Goal: Information Seeking & Learning: Learn about a topic

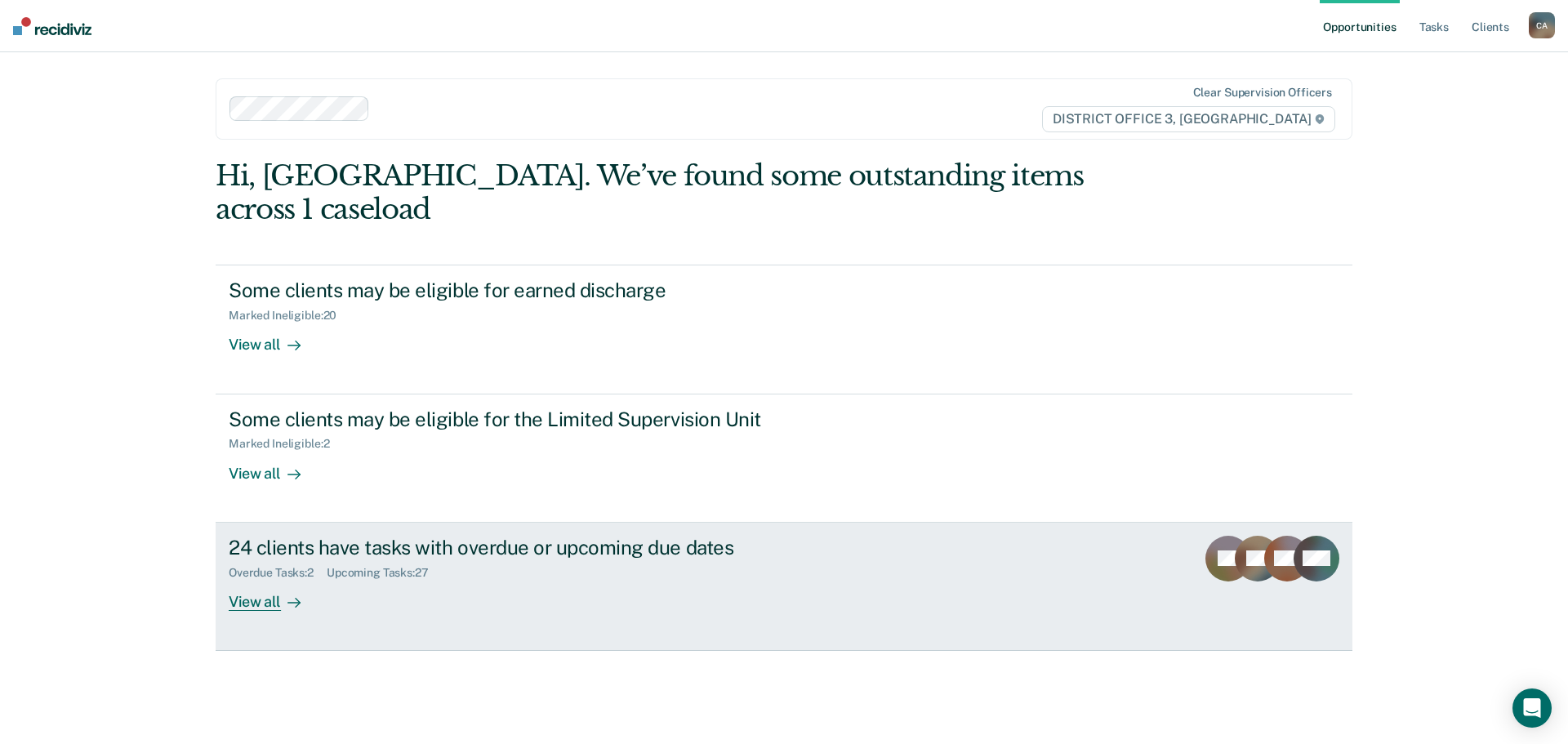
click at [350, 566] on div "Upcoming Tasks : 27" at bounding box center [384, 573] width 115 height 14
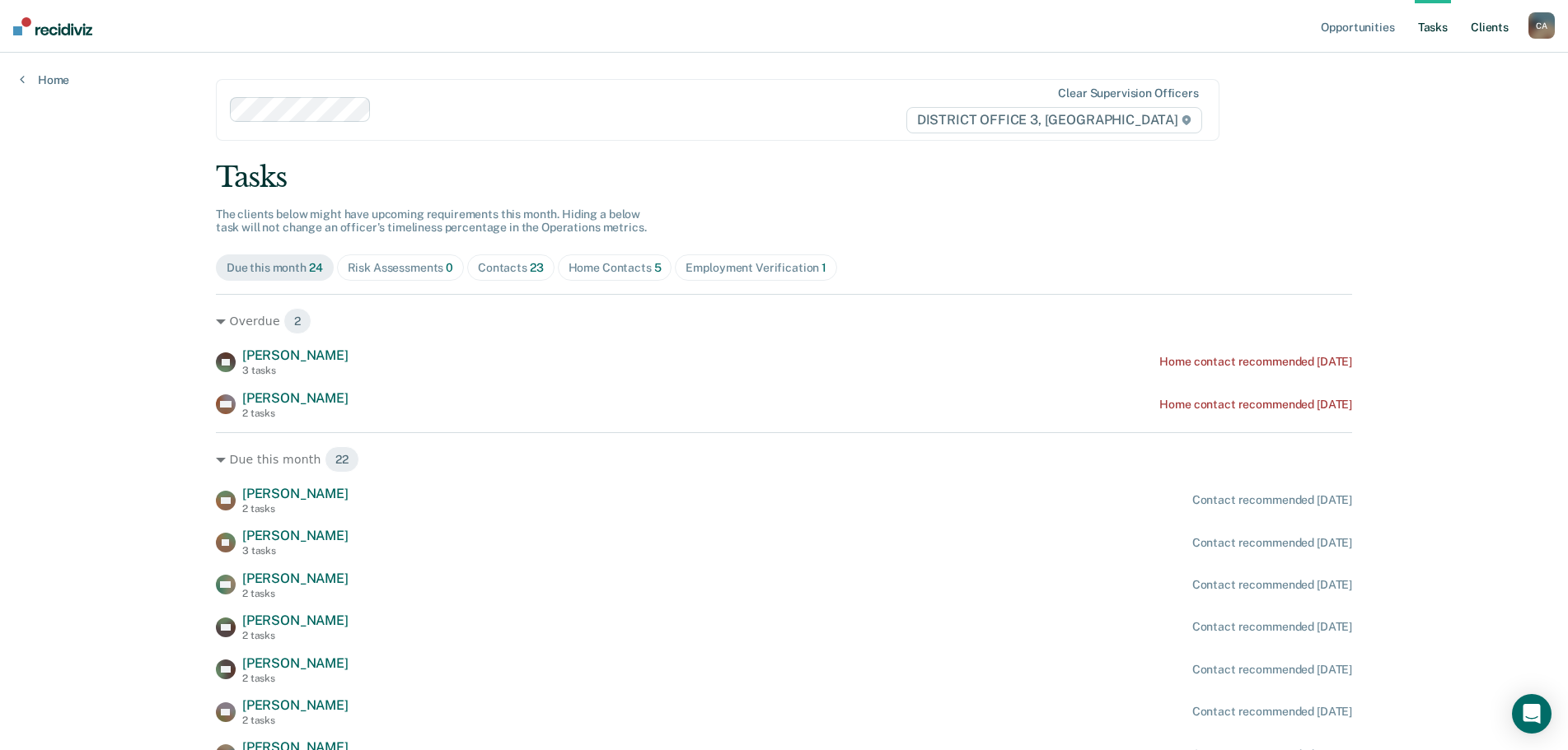
click at [1496, 19] on link "Client s" at bounding box center [1489, 26] width 44 height 53
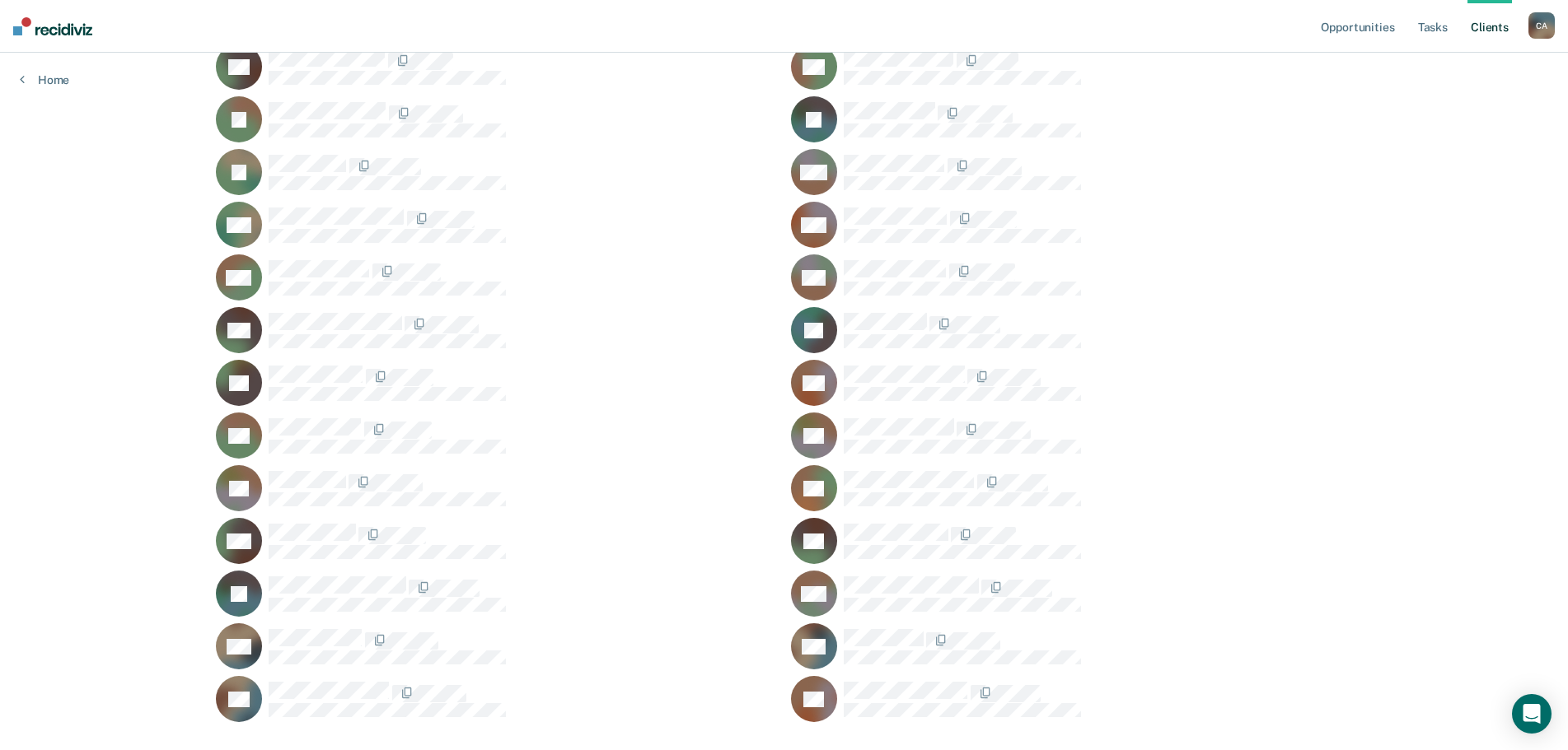
scroll to position [630, 0]
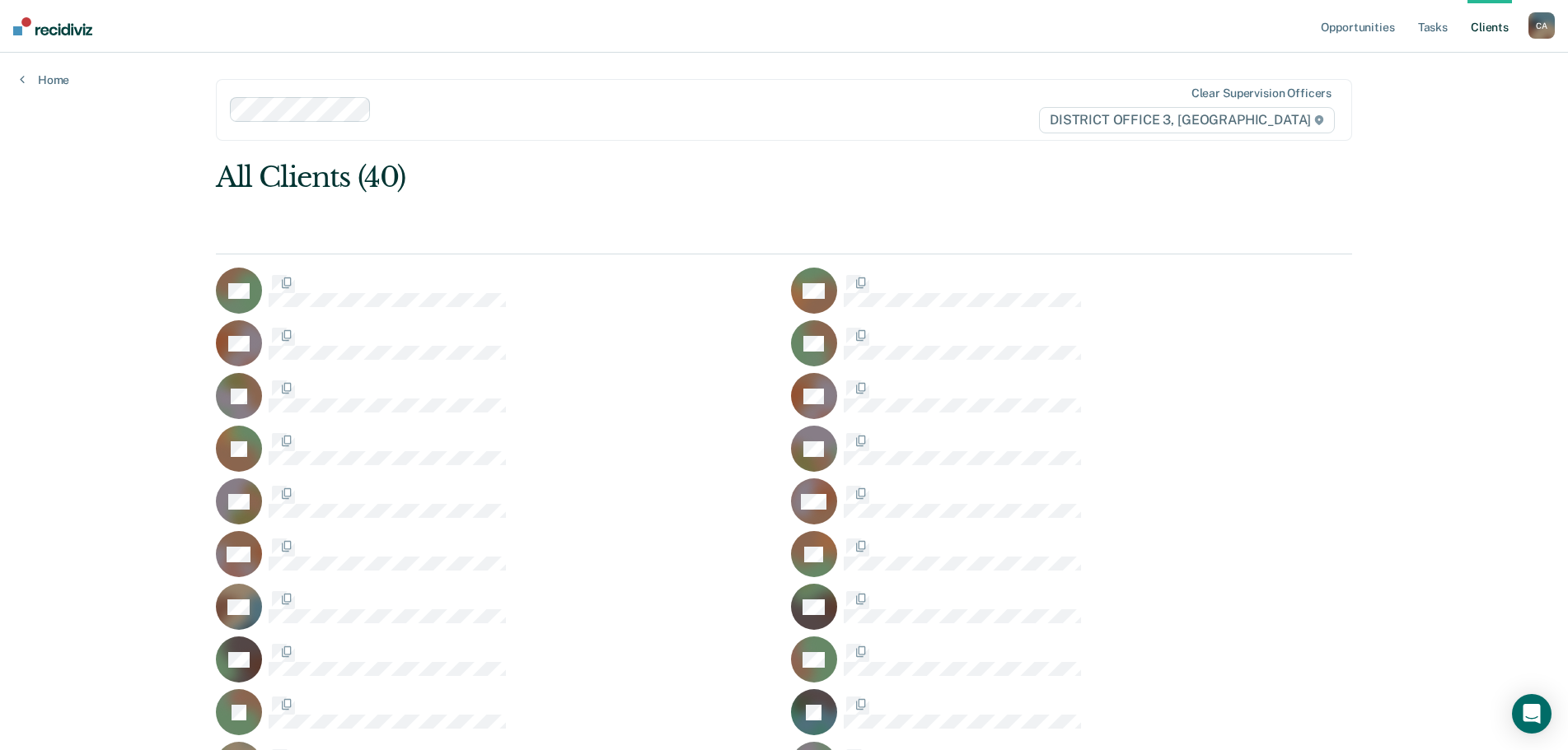
scroll to position [630, 0]
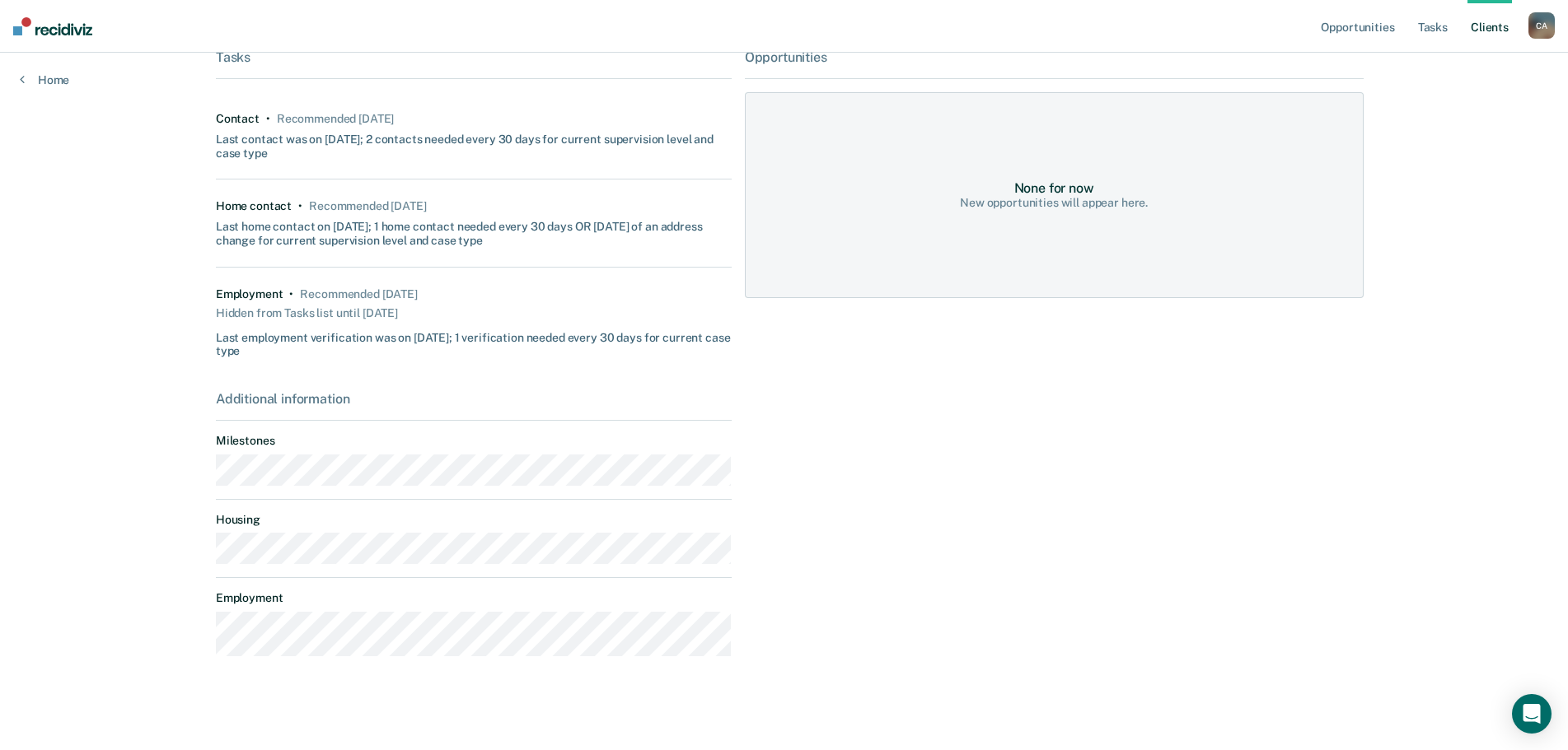
scroll to position [349, 0]
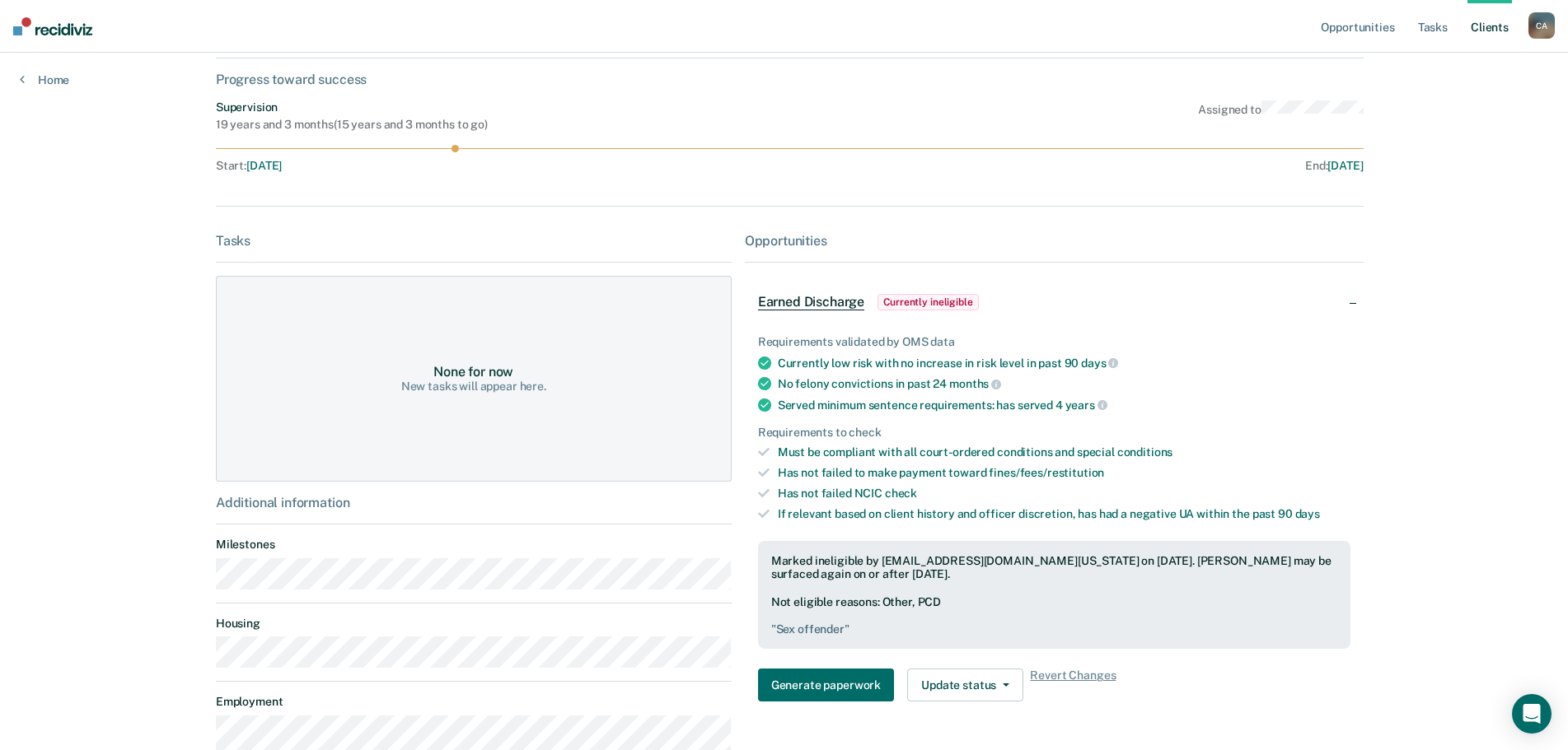
scroll to position [165, 0]
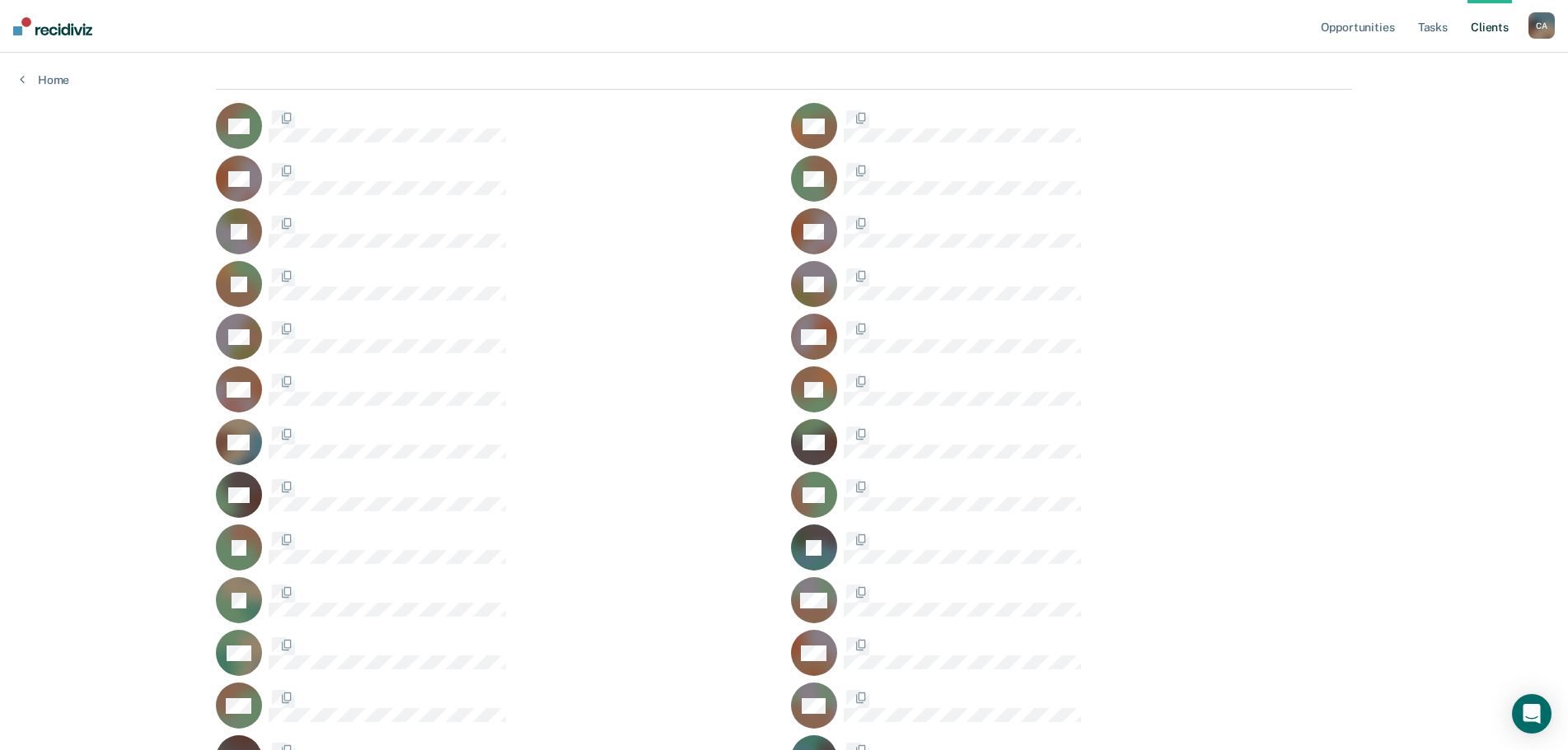
scroll to position [630, 0]
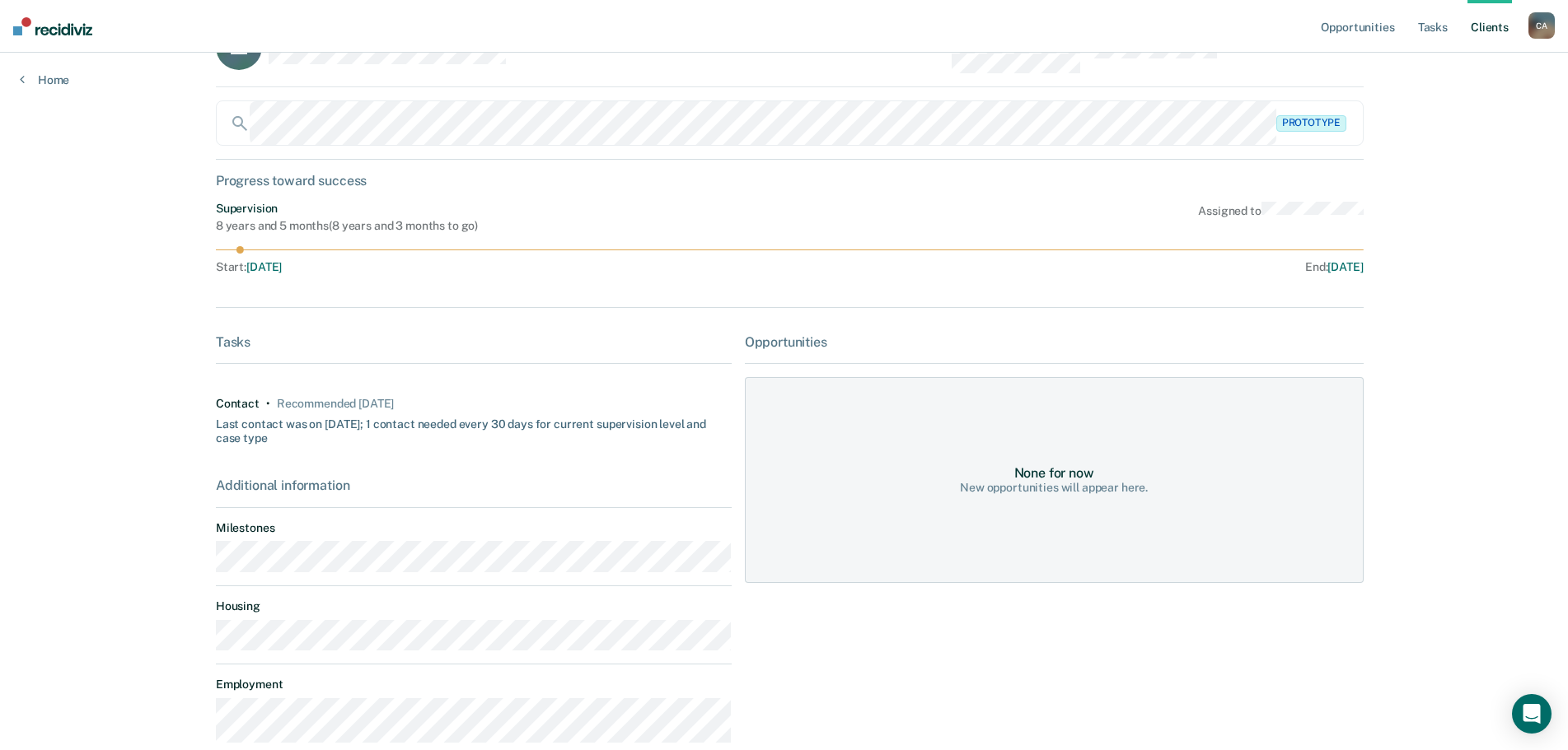
scroll to position [82, 0]
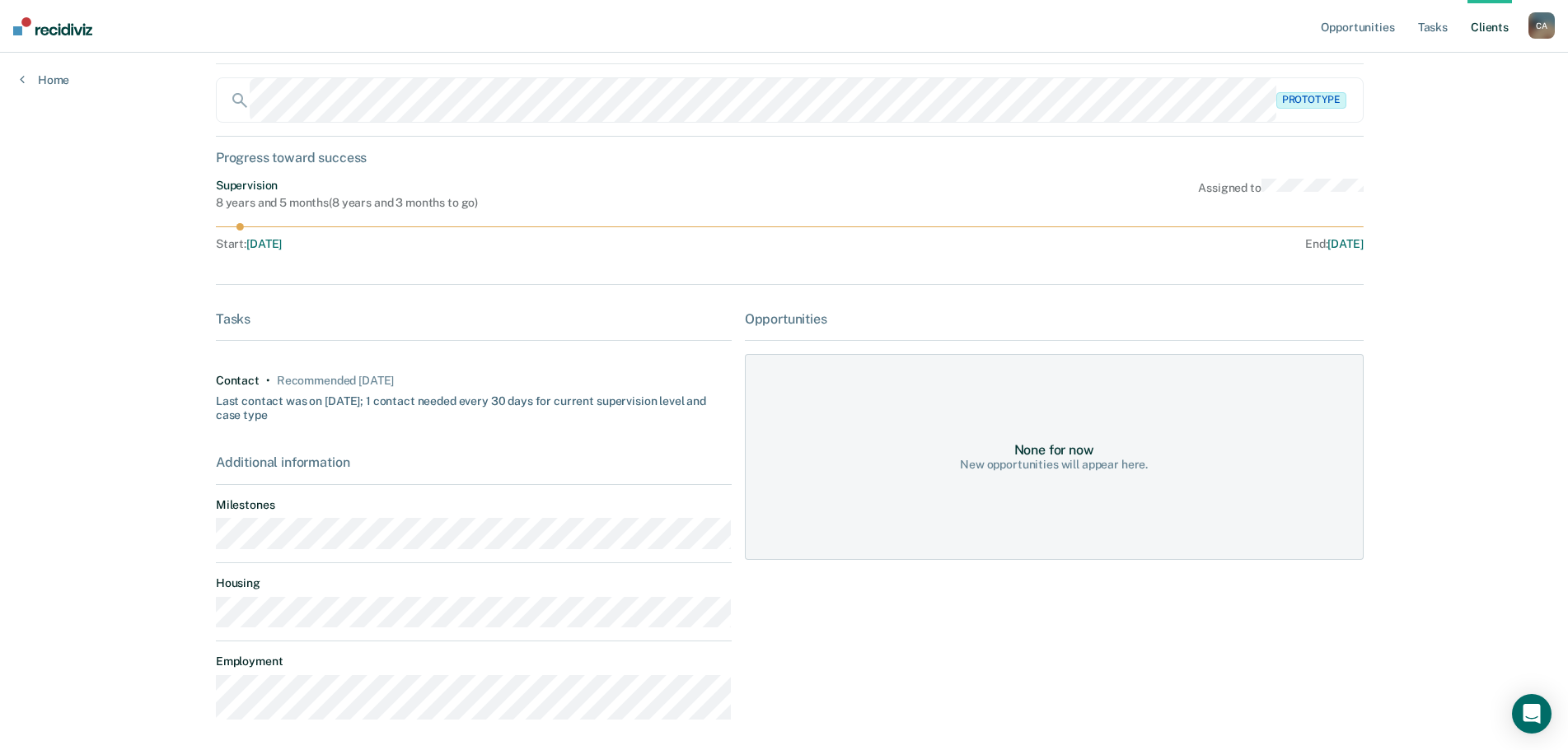
scroll to position [630, 0]
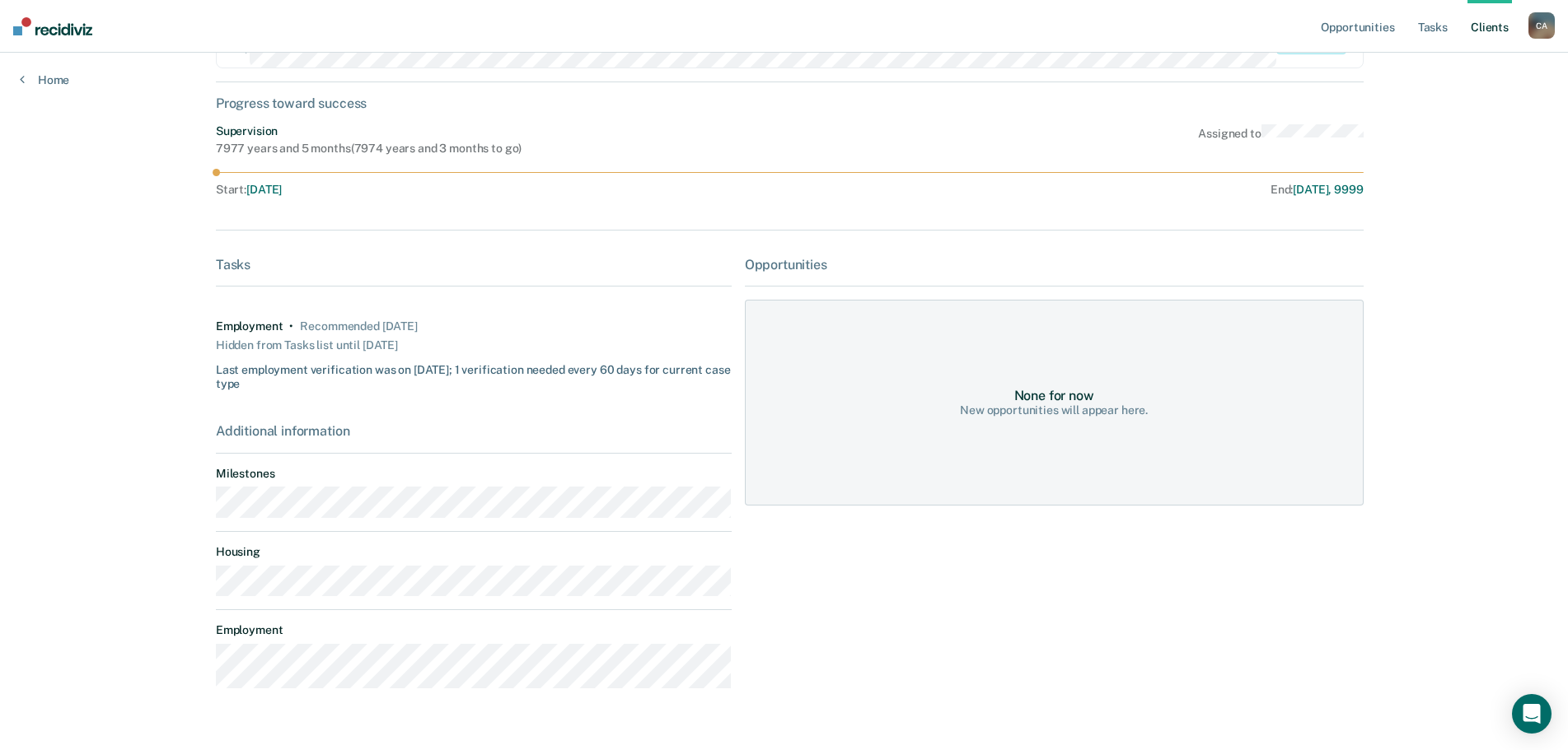
scroll to position [174, 0]
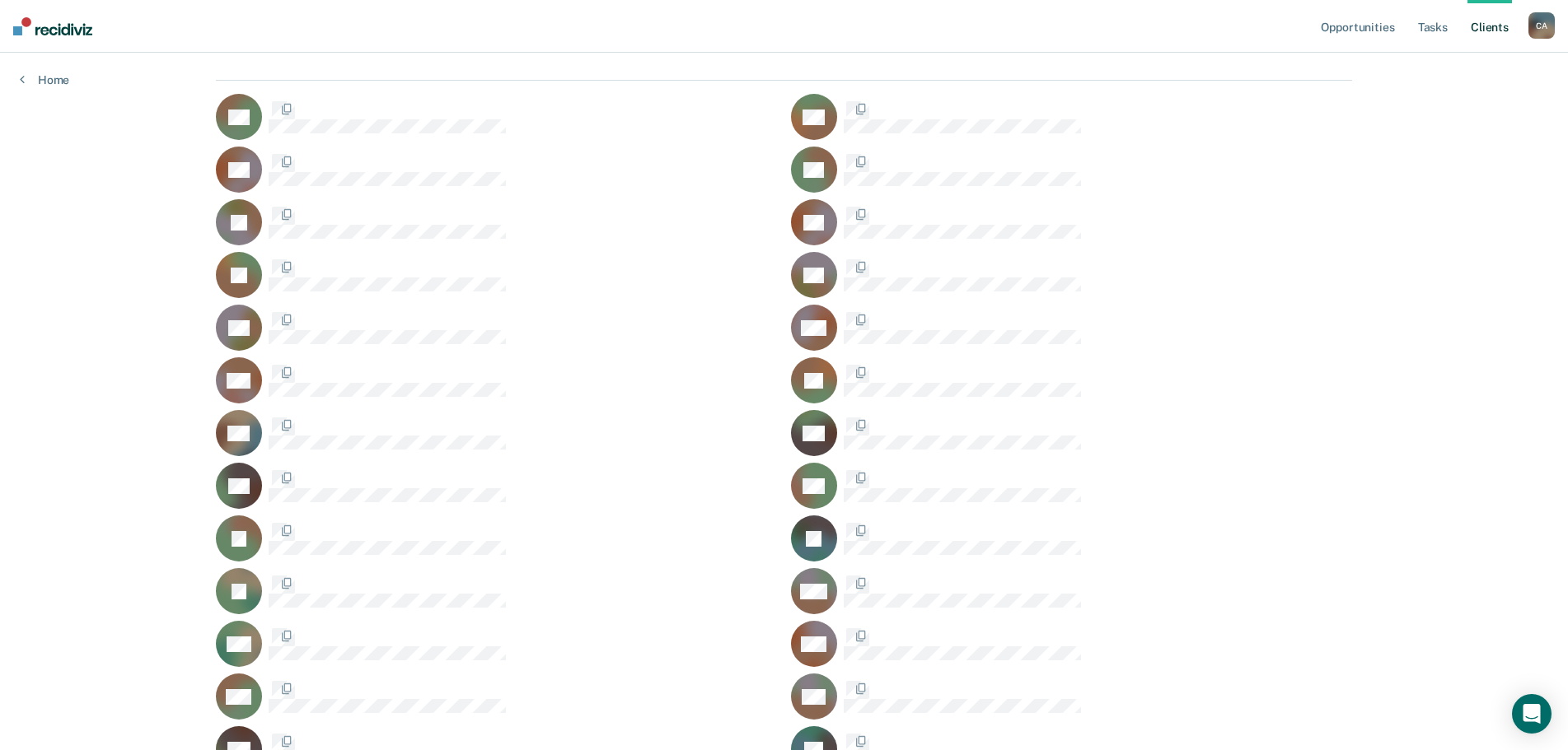
scroll to position [630, 0]
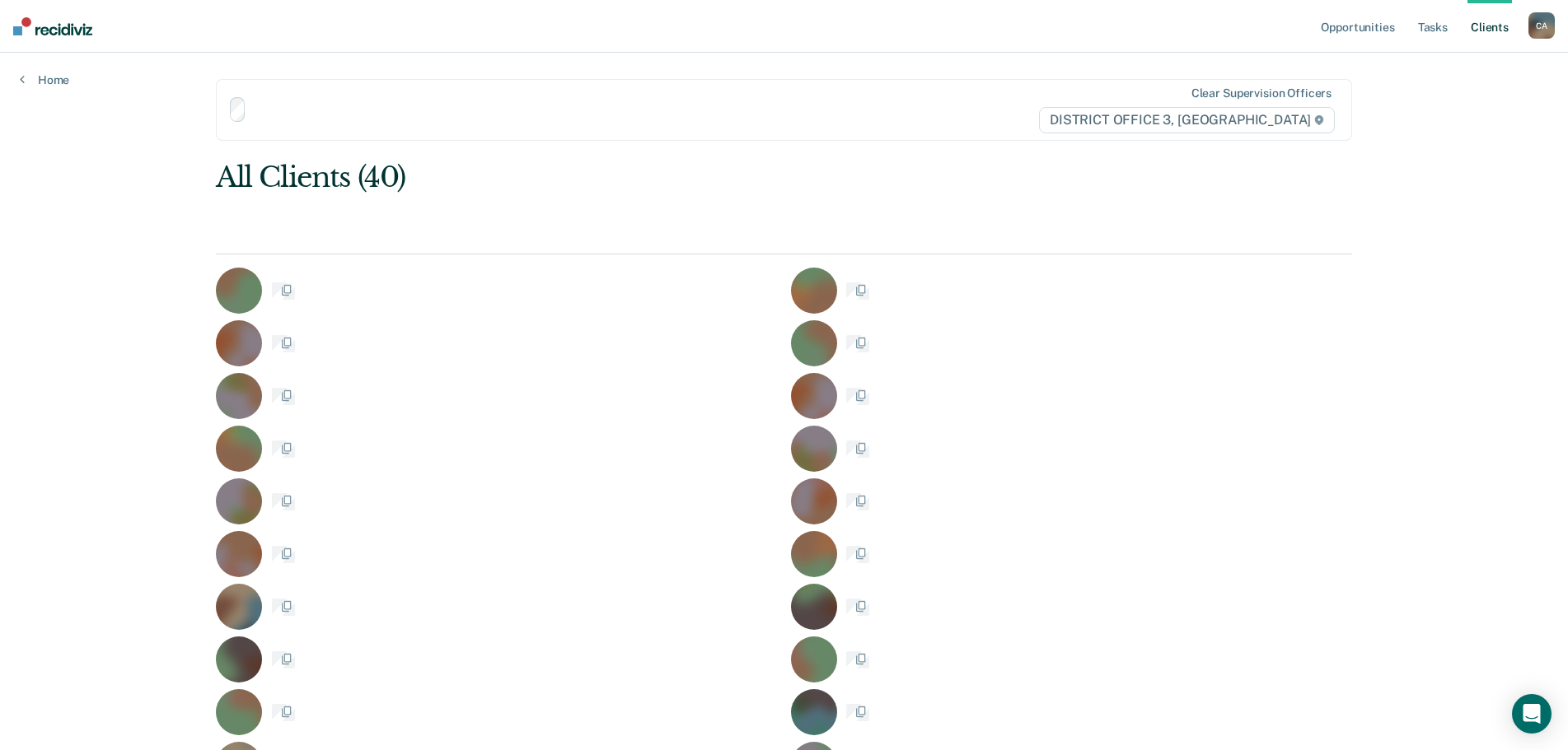
scroll to position [630, 0]
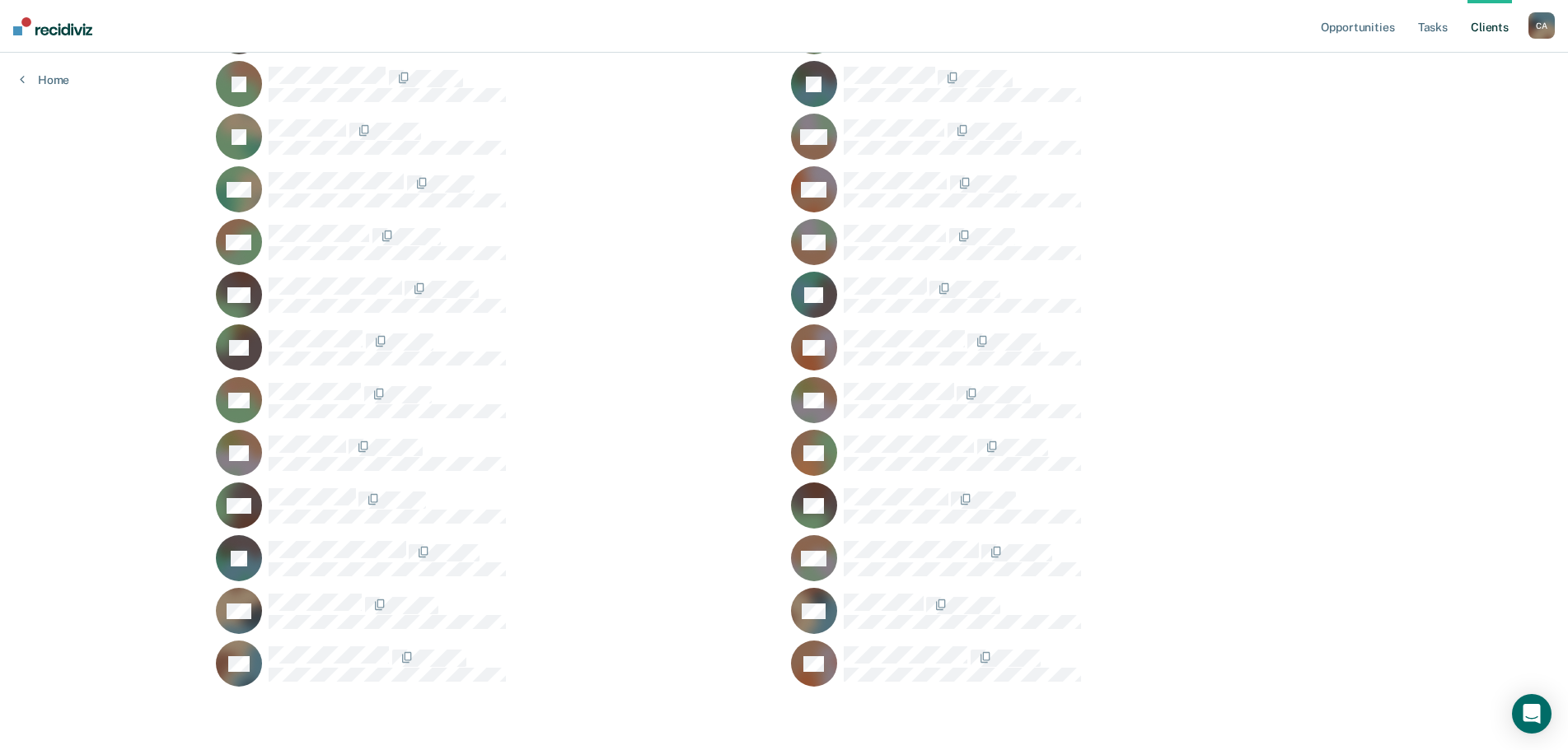
click at [296, 328] on div "ER" at bounding box center [496, 347] width 562 height 46
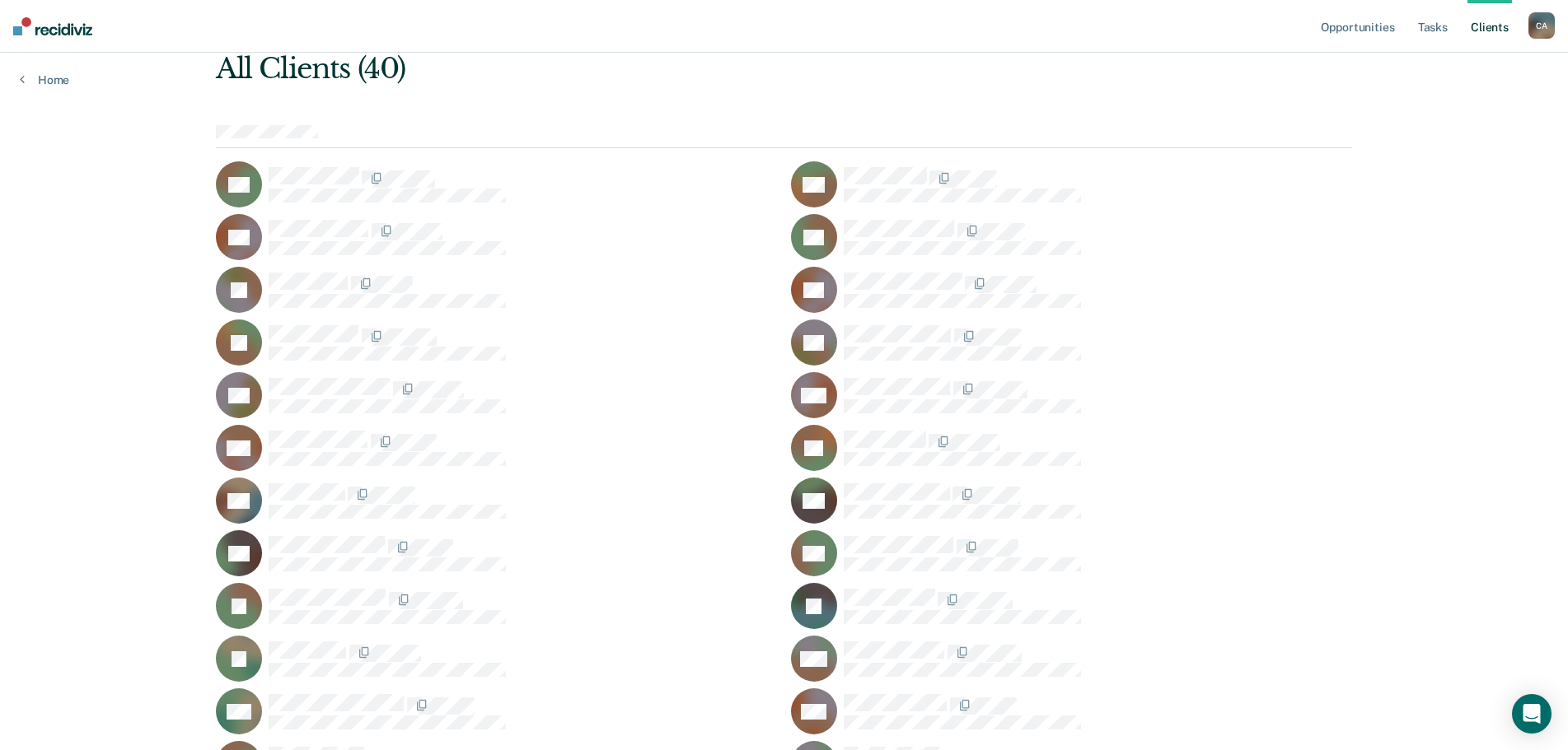
scroll to position [54, 0]
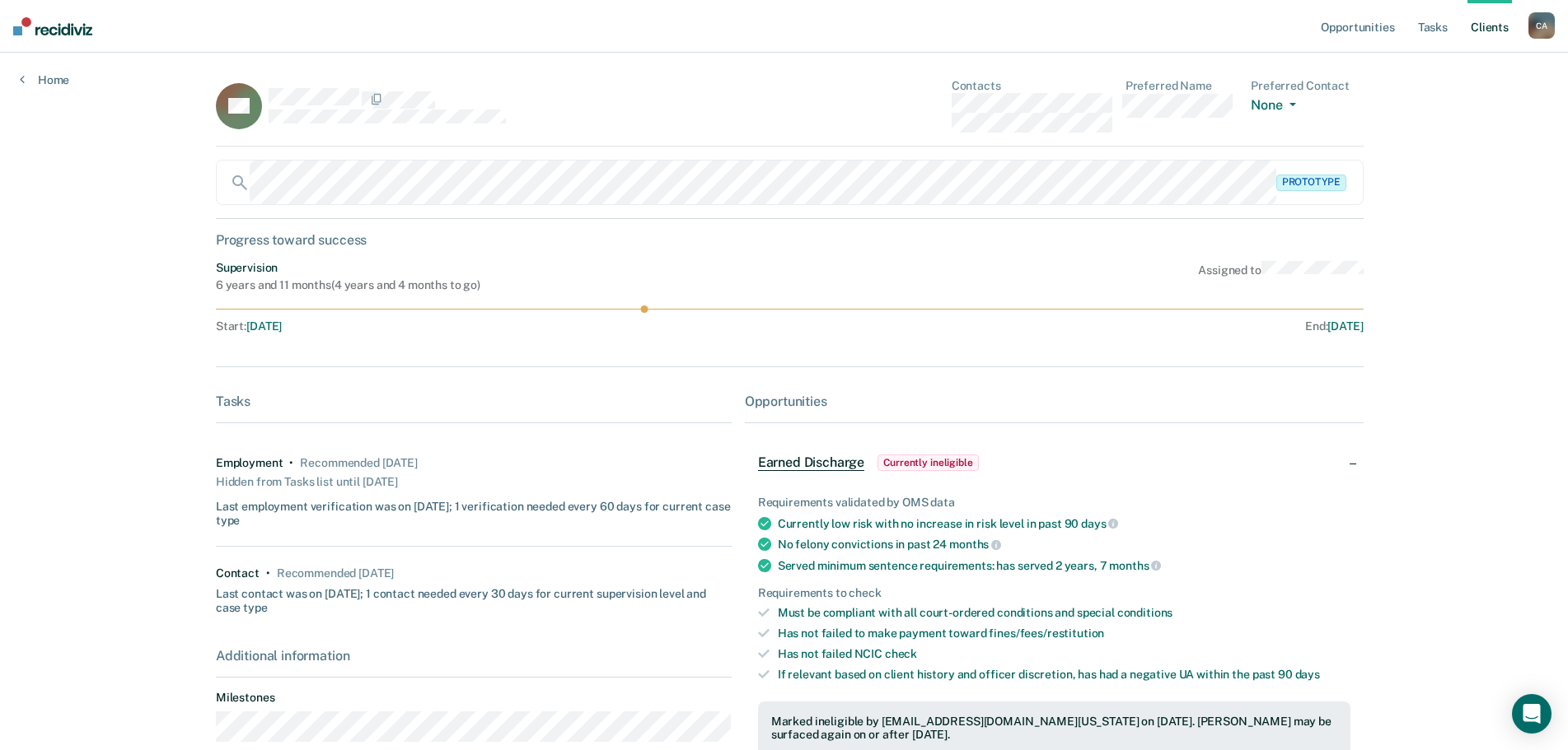
scroll to position [54, 0]
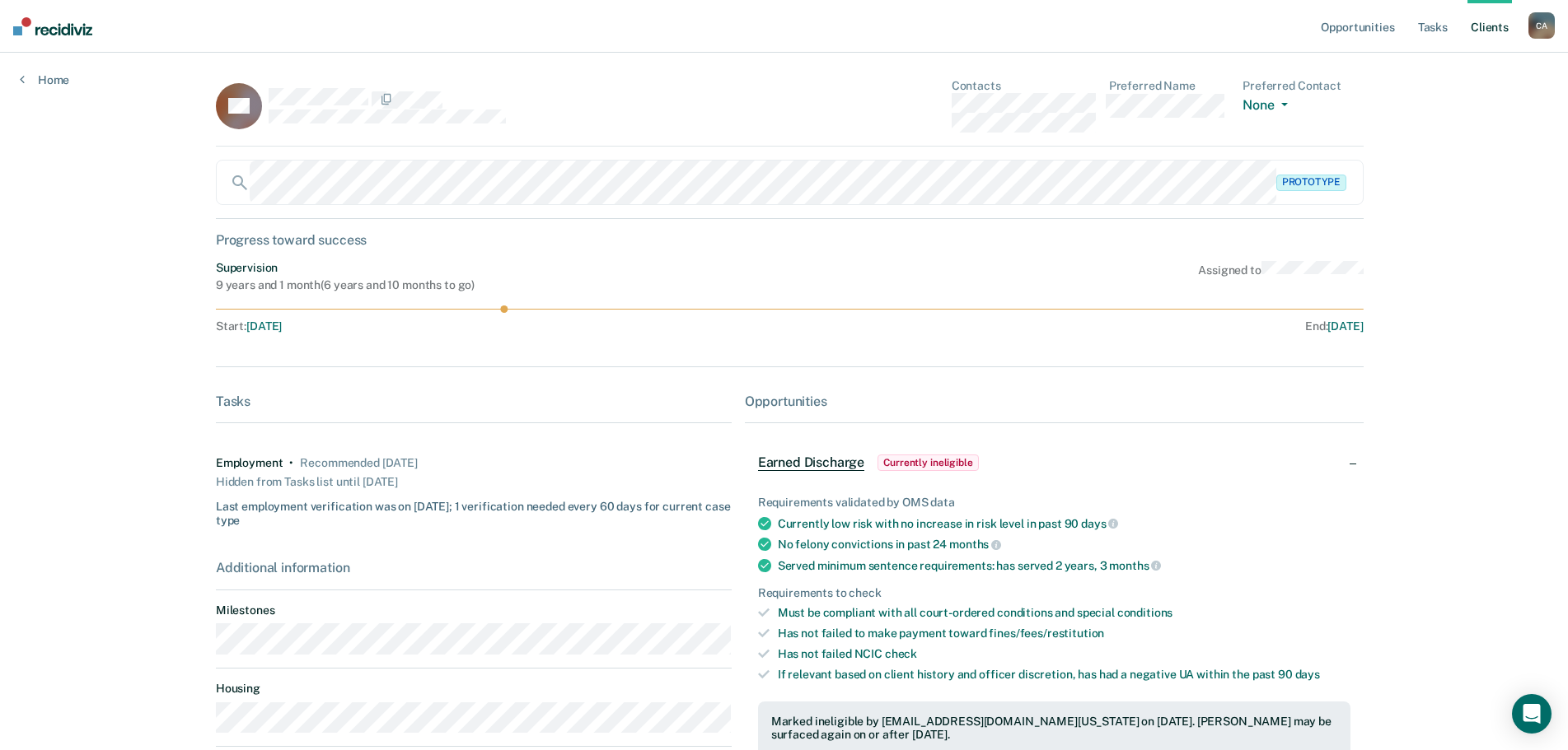
scroll to position [54, 0]
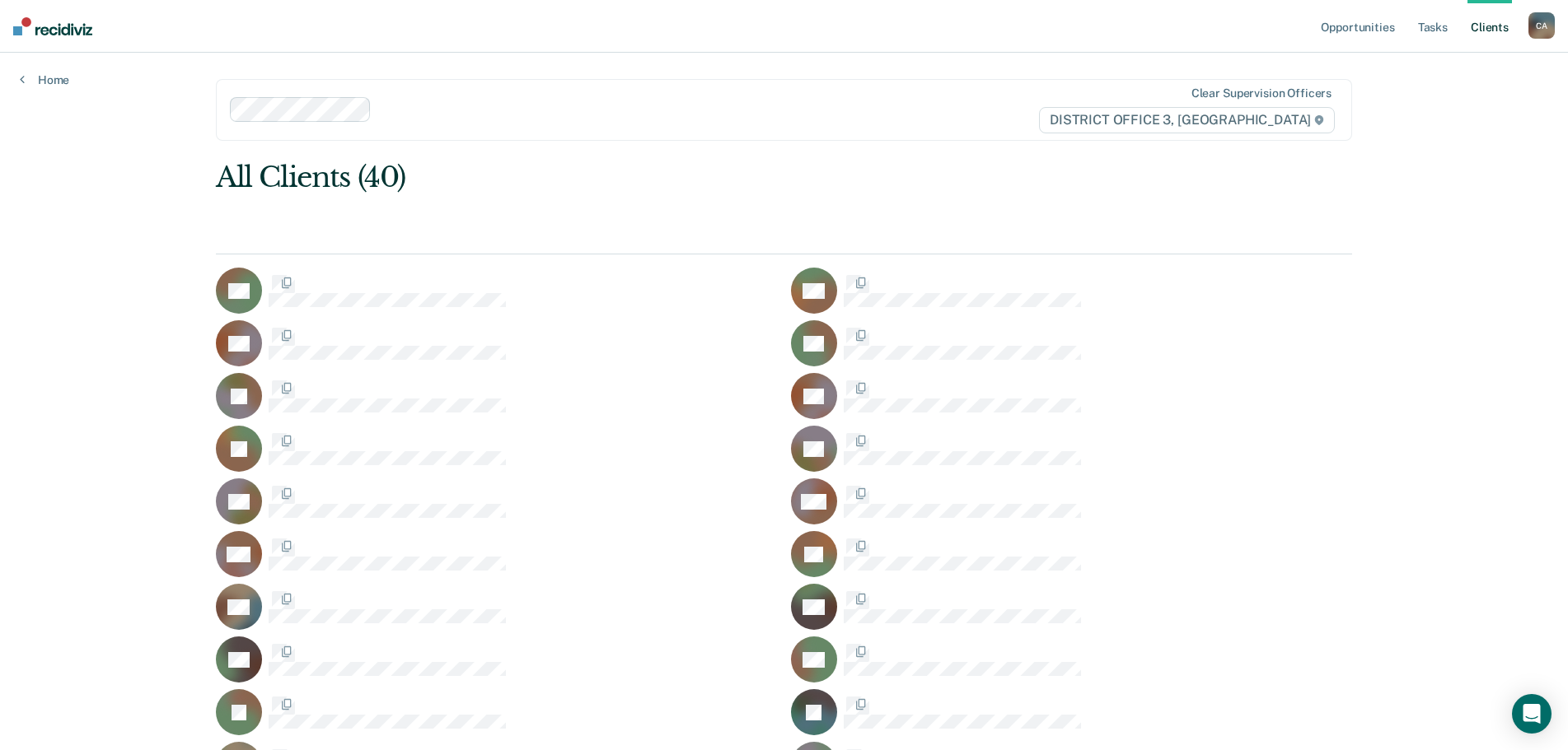
scroll to position [54, 0]
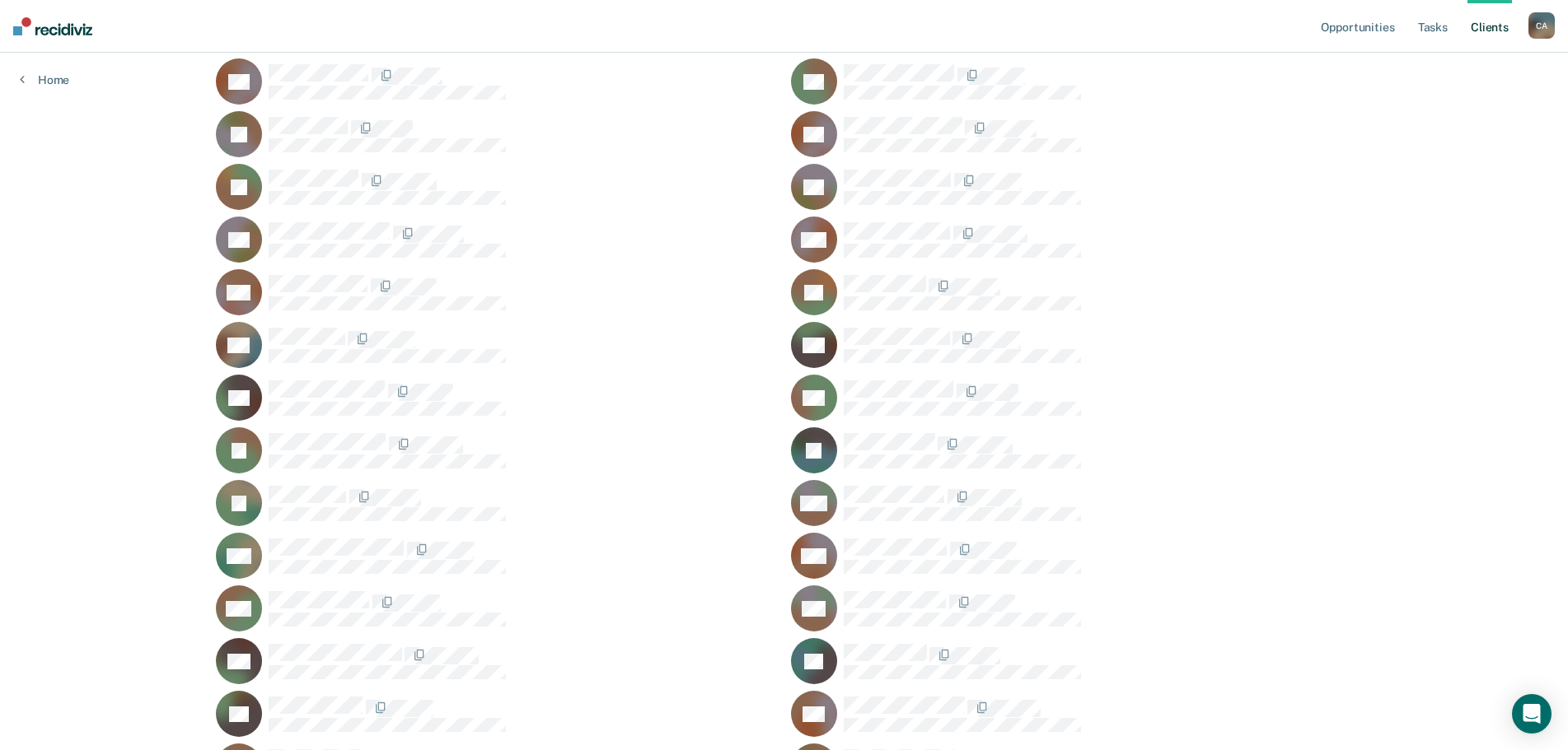
scroll to position [301, 0]
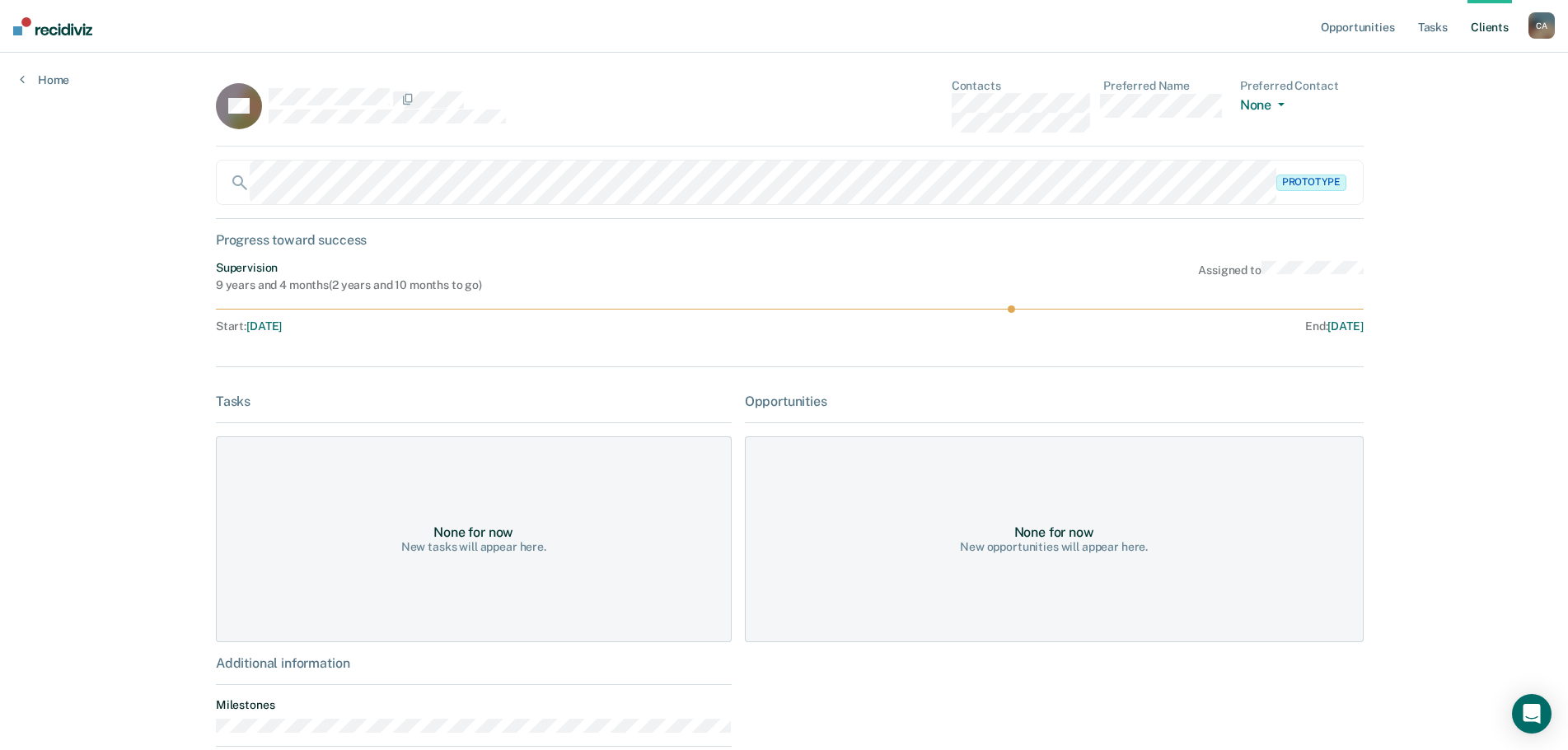
scroll to position [301, 0]
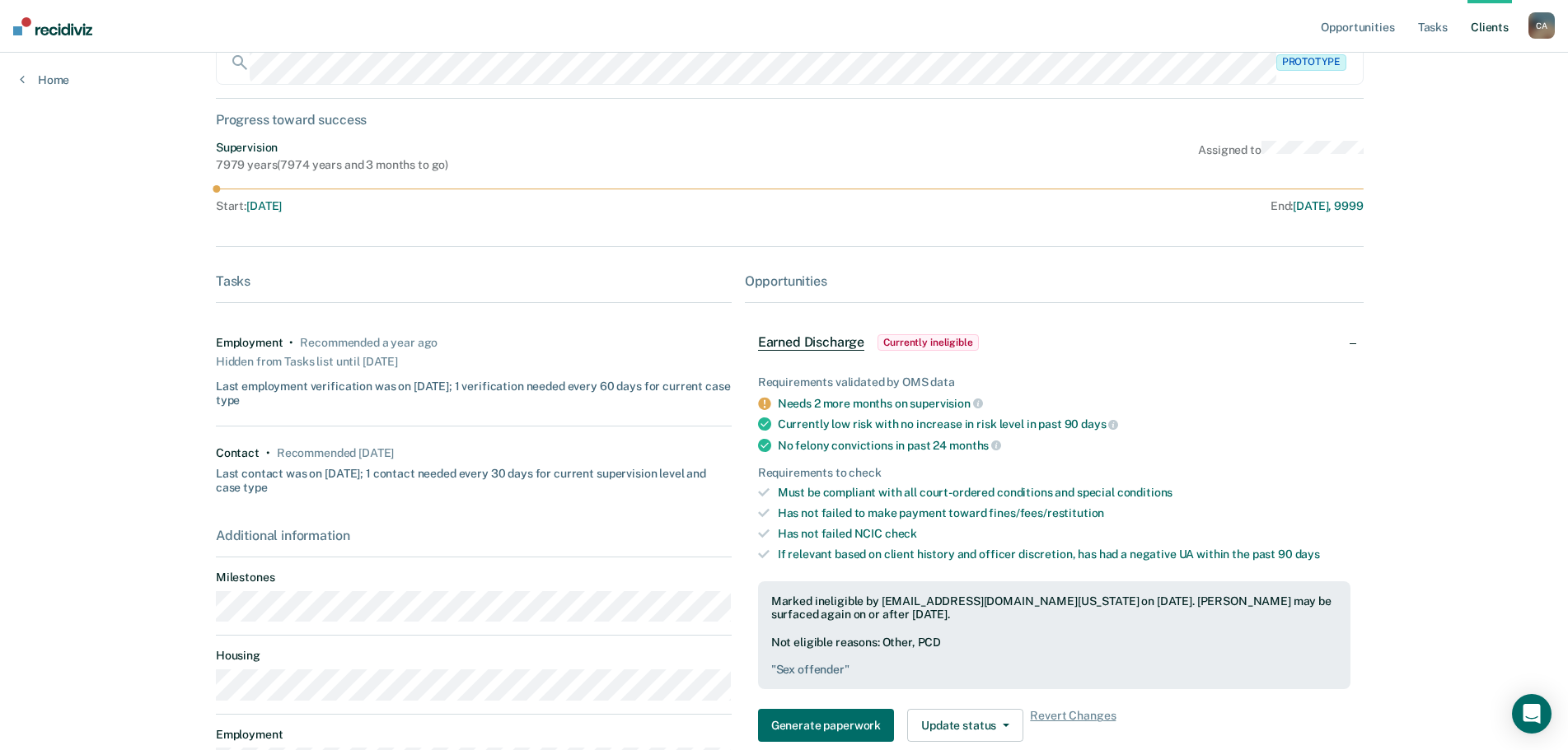
scroll to position [165, 0]
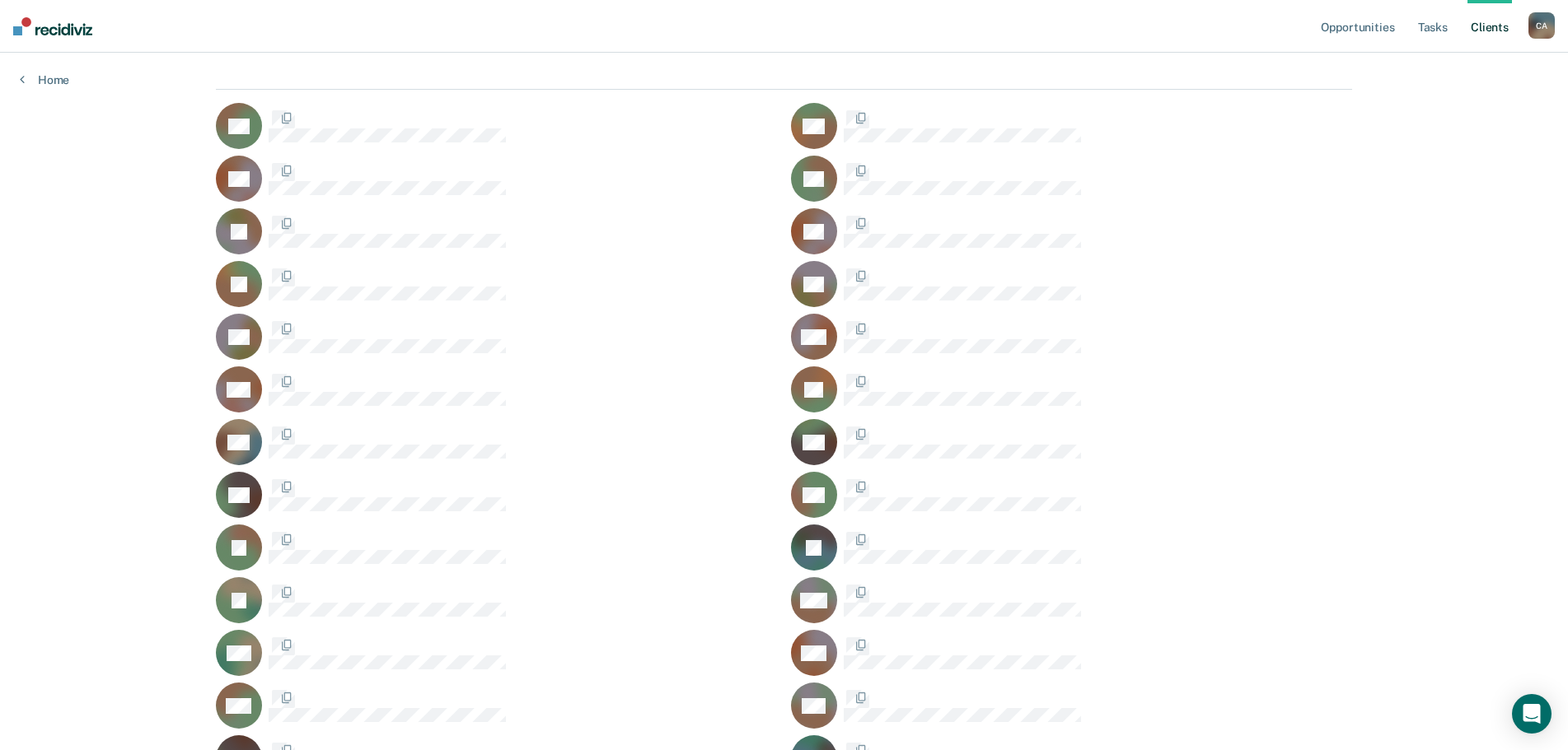
scroll to position [301, 0]
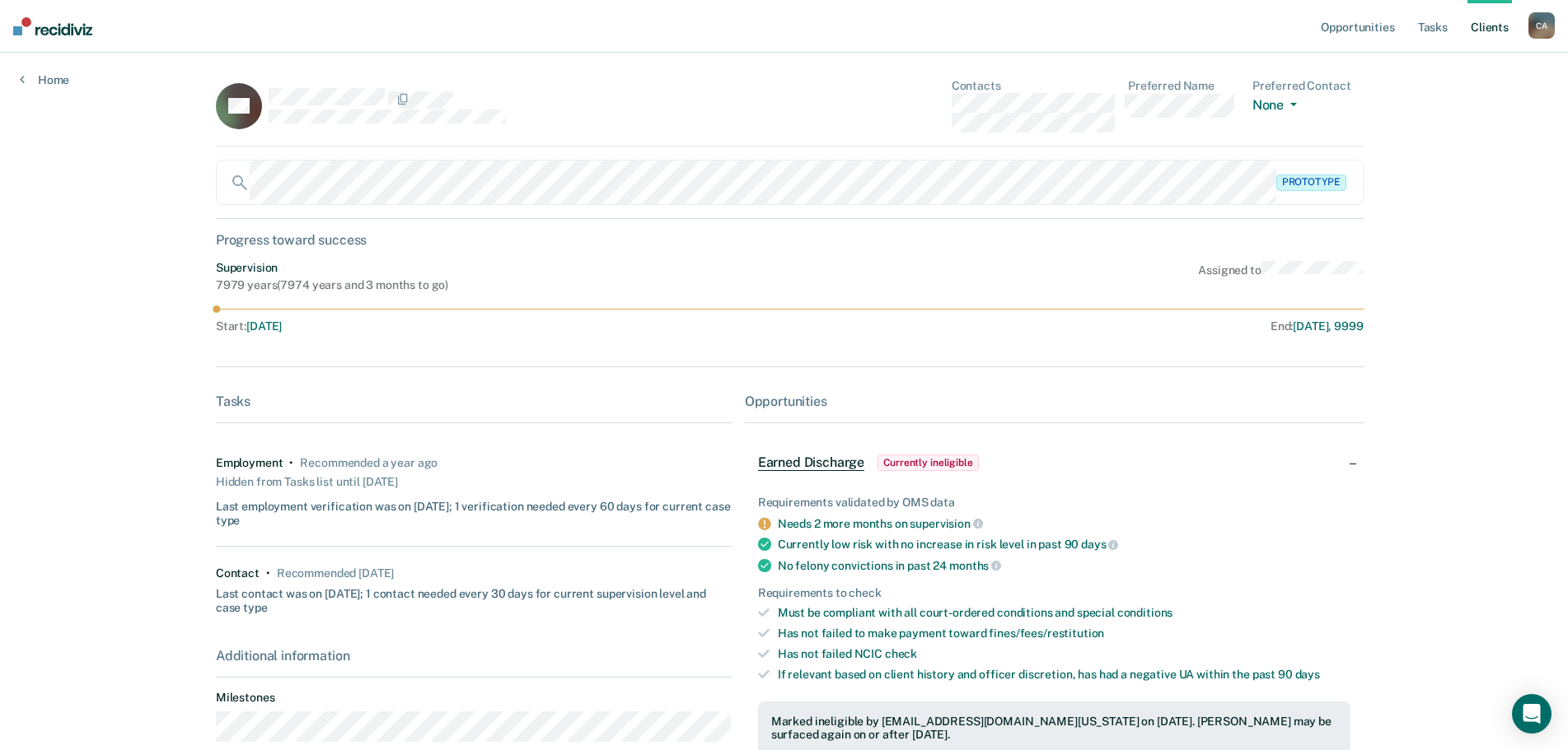
scroll to position [301, 0]
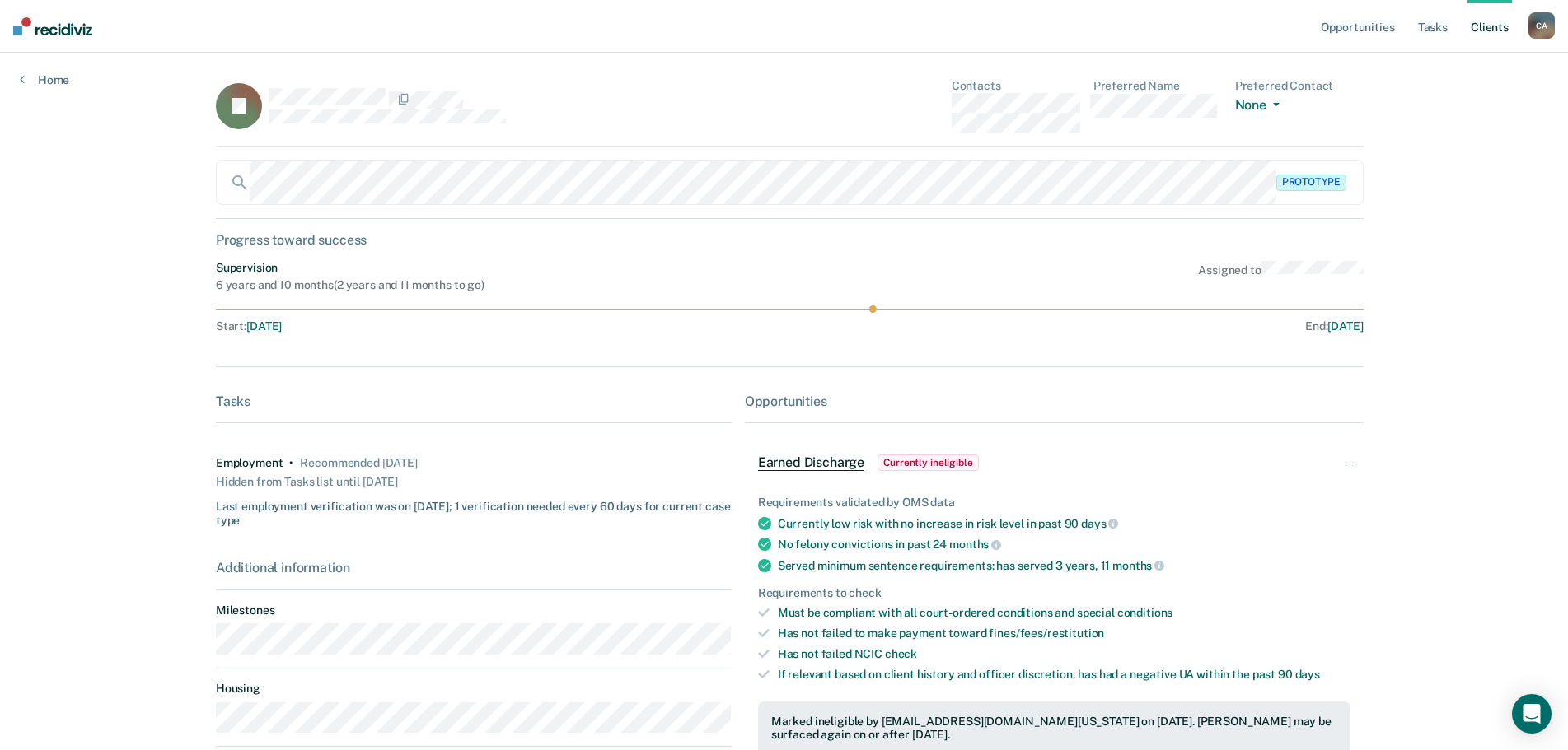
scroll to position [301, 0]
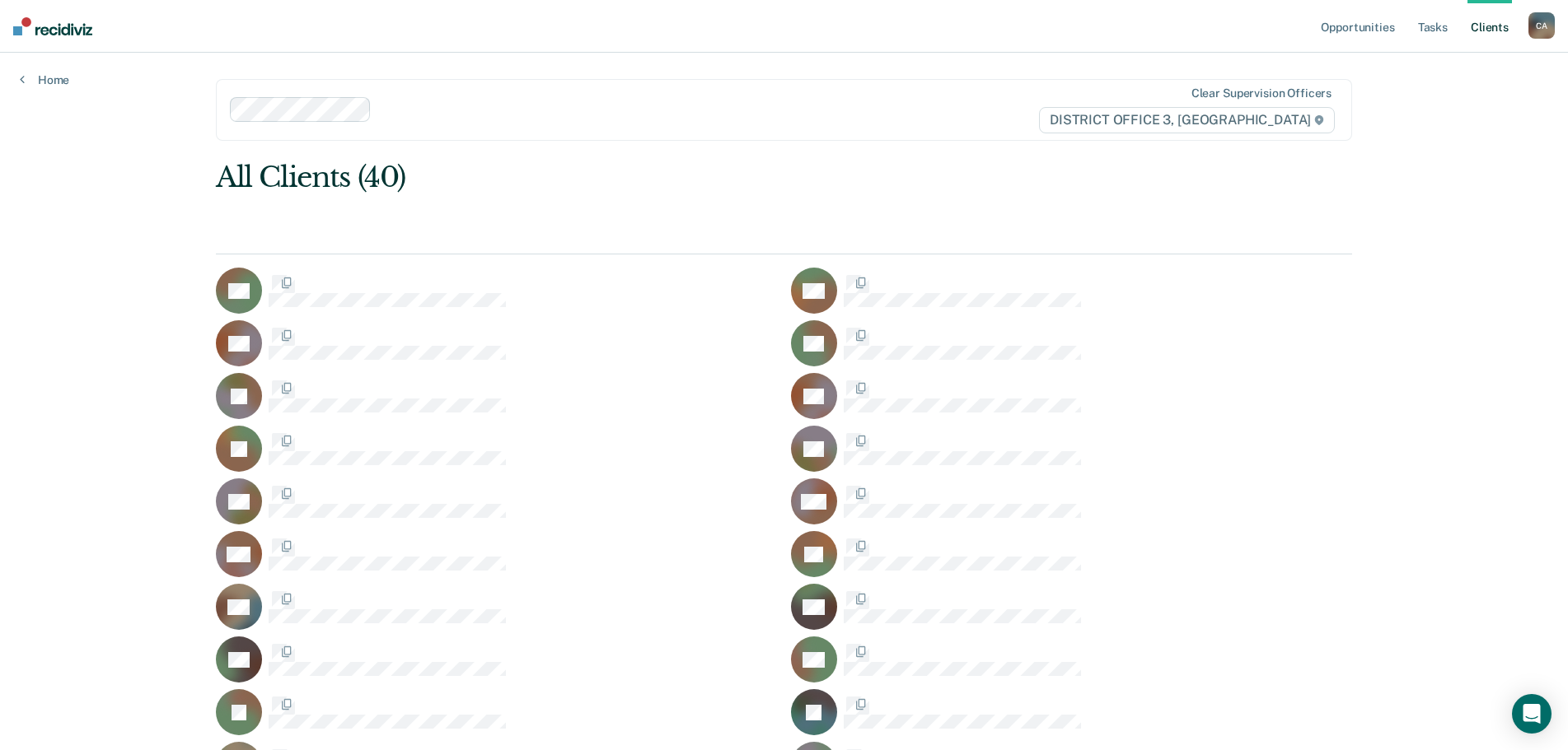
scroll to position [301, 0]
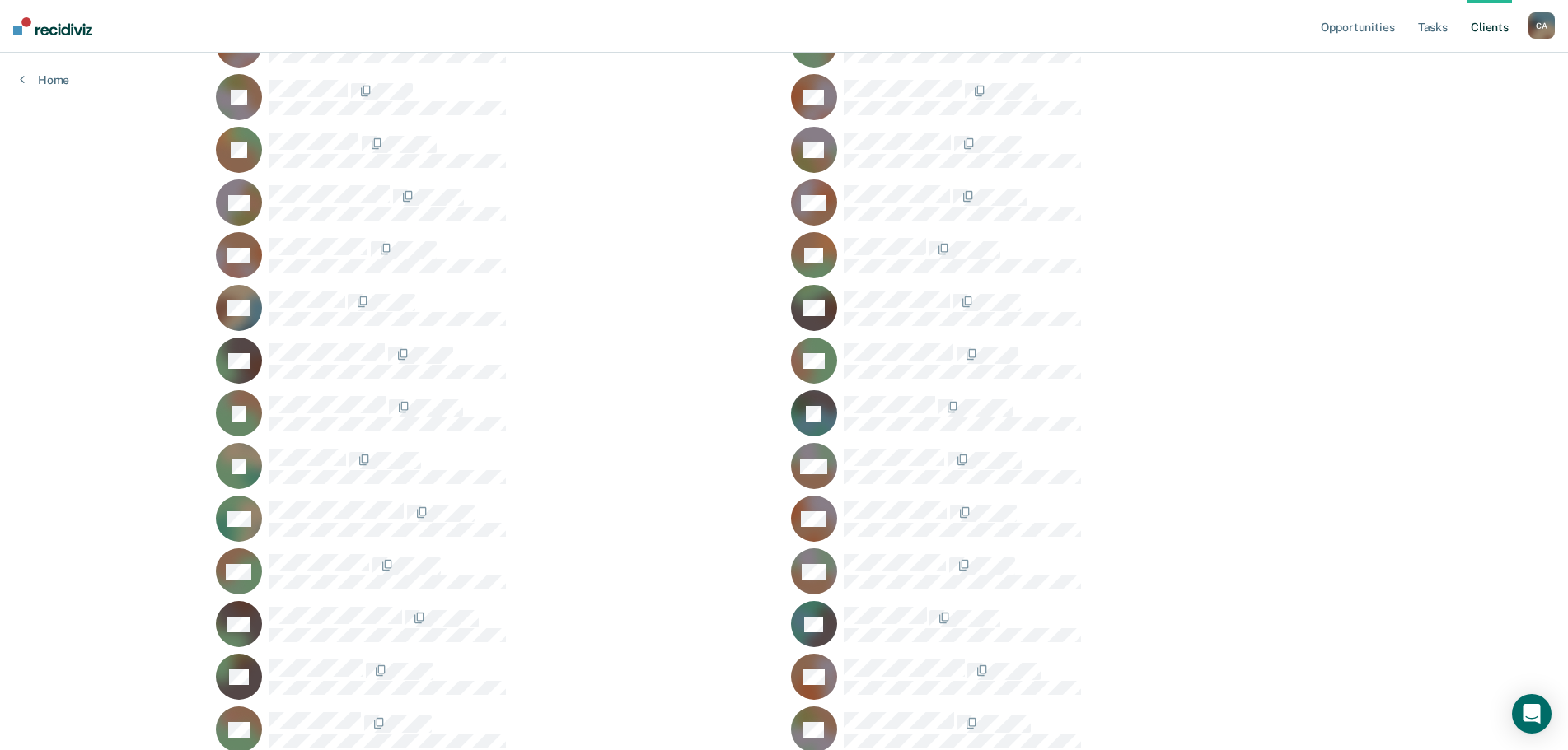
click at [336, 602] on div "AN" at bounding box center [496, 624] width 562 height 46
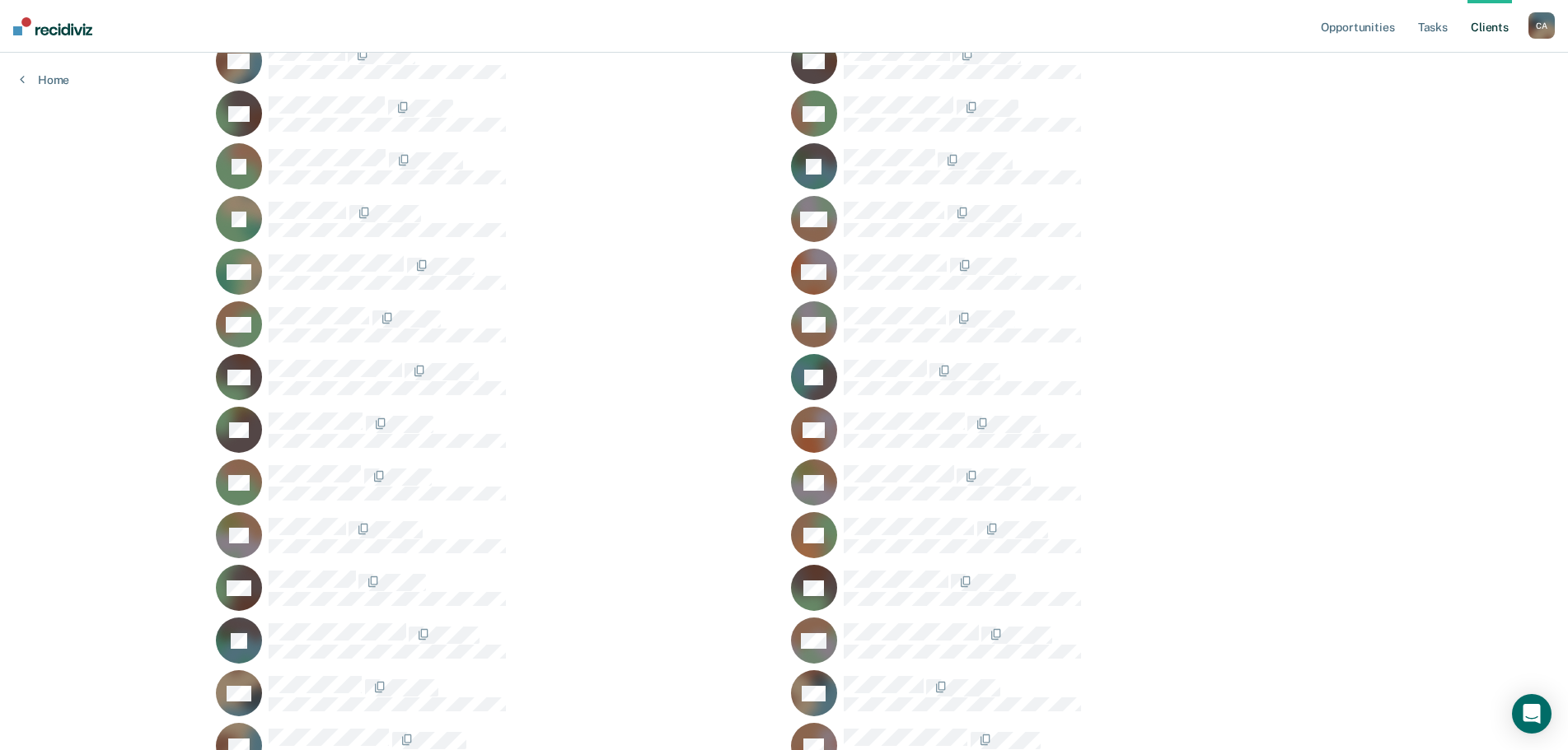
scroll to position [630, 0]
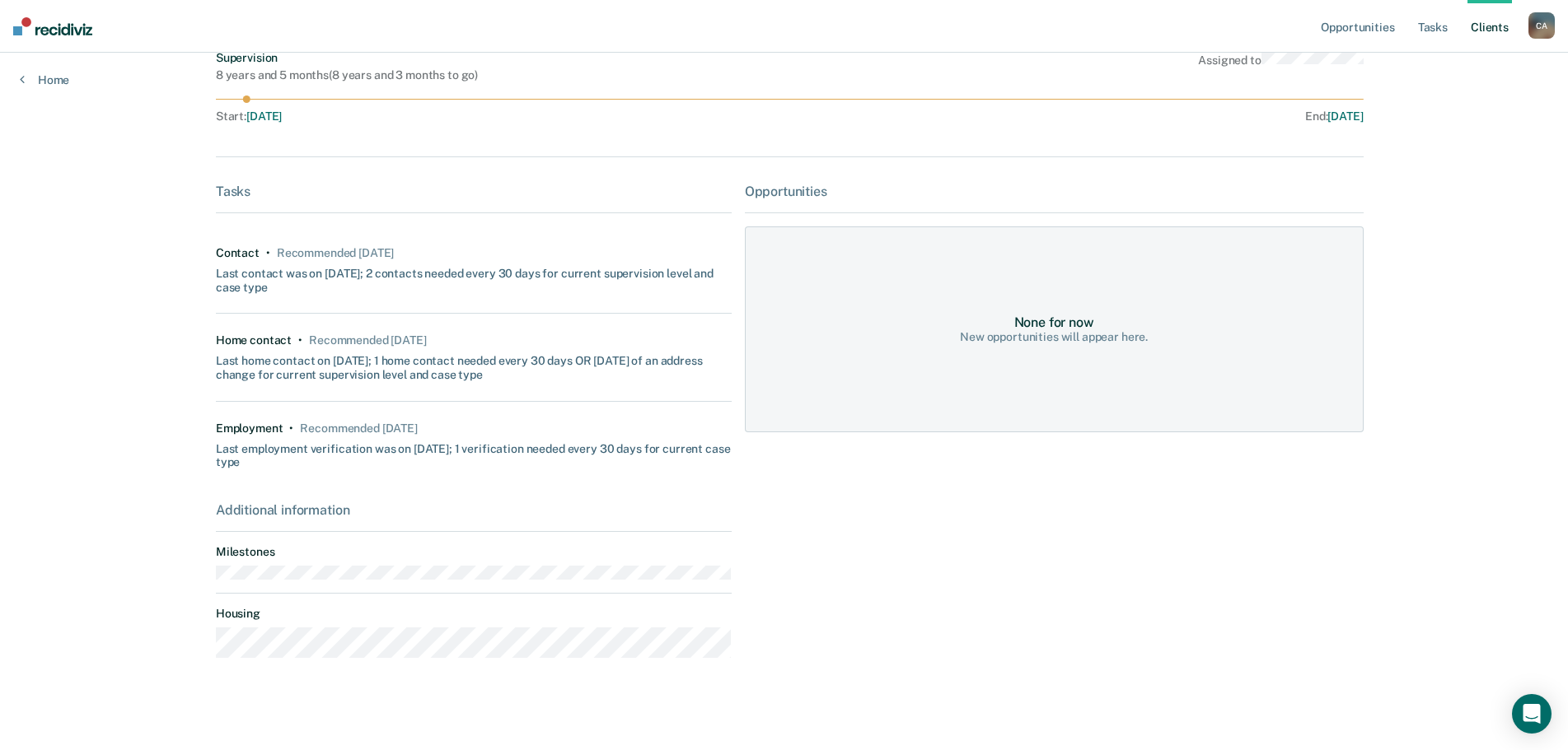
scroll to position [217, 0]
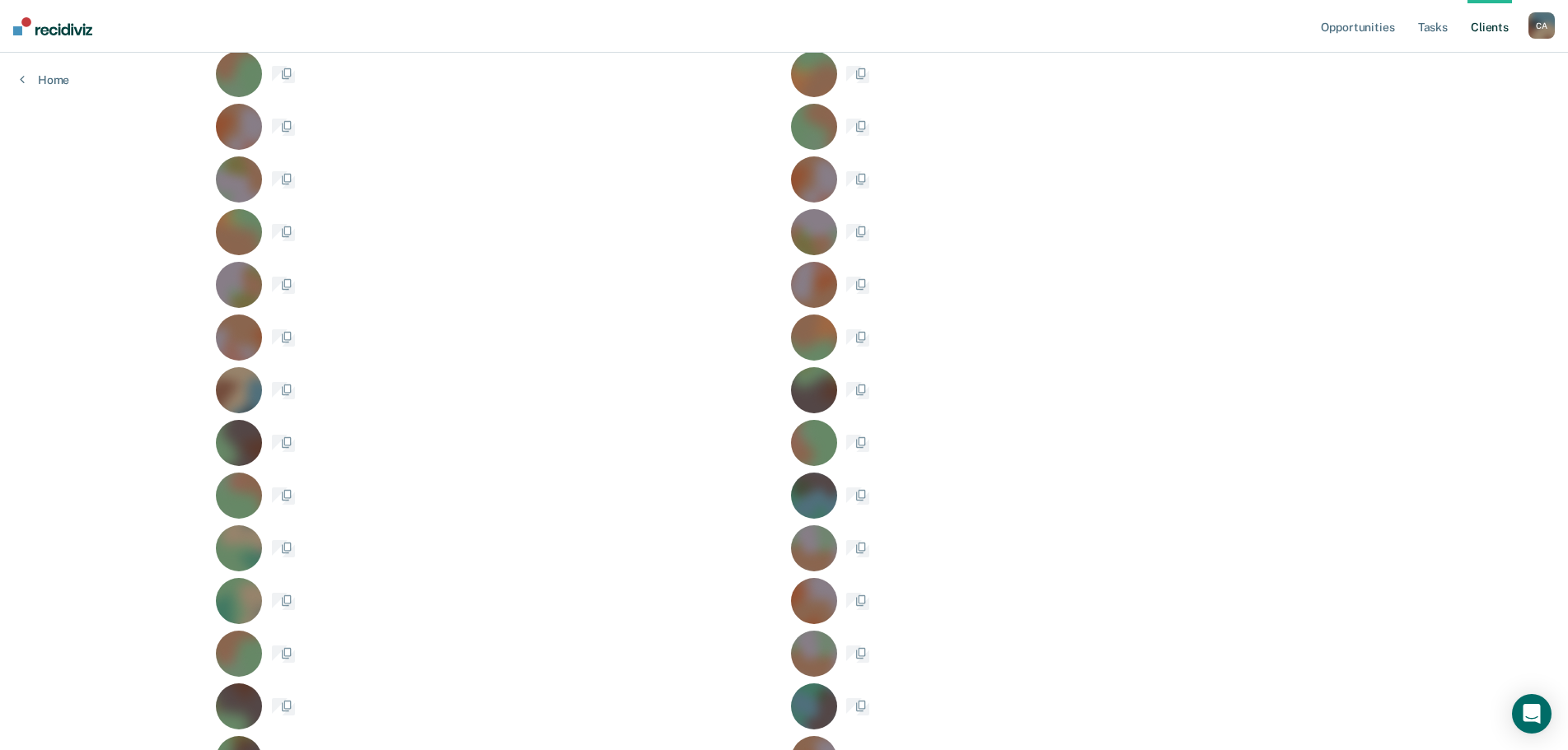
scroll to position [630, 0]
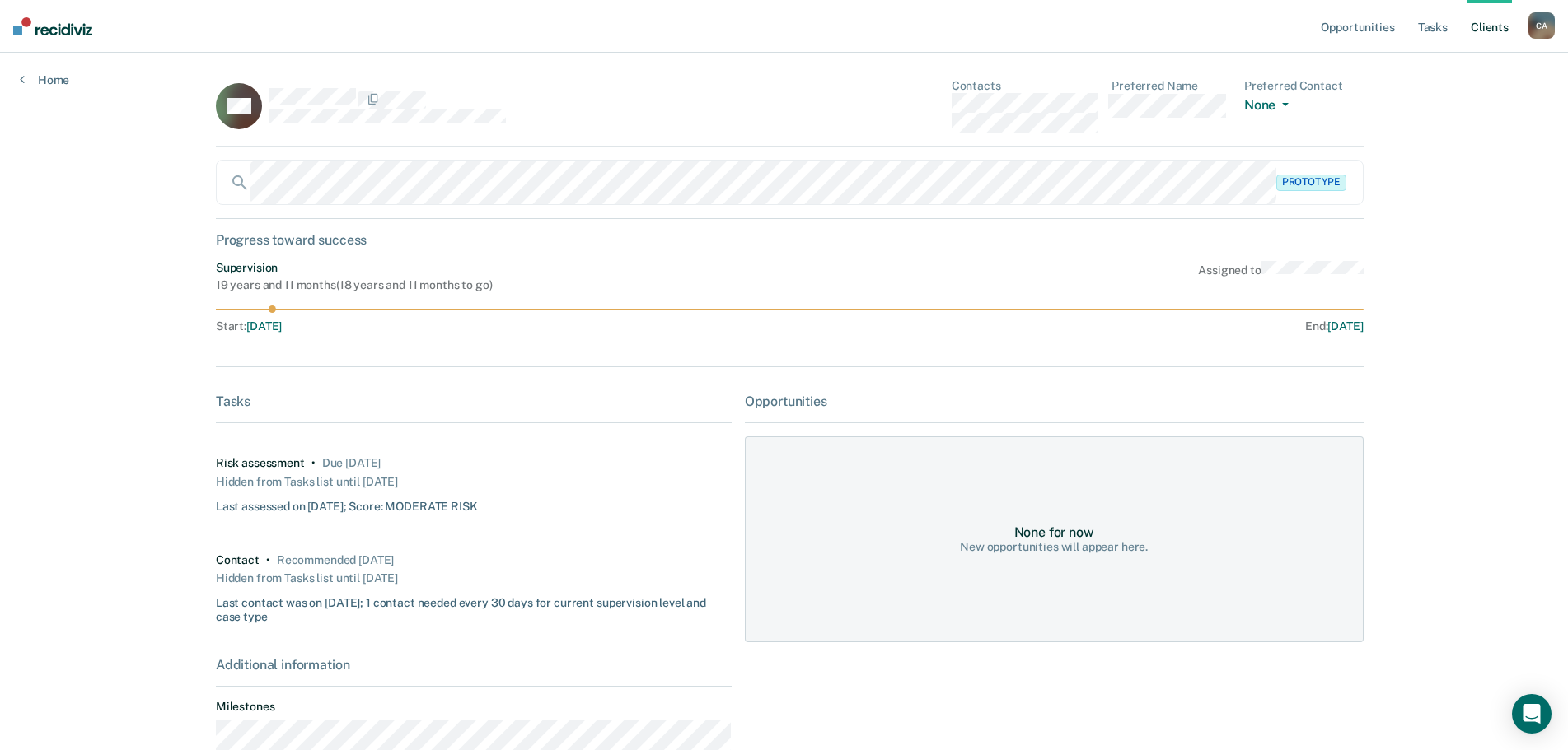
click at [18, 75] on div "Home" at bounding box center [44, 70] width 89 height 34
click at [24, 75] on icon at bounding box center [22, 78] width 5 height 13
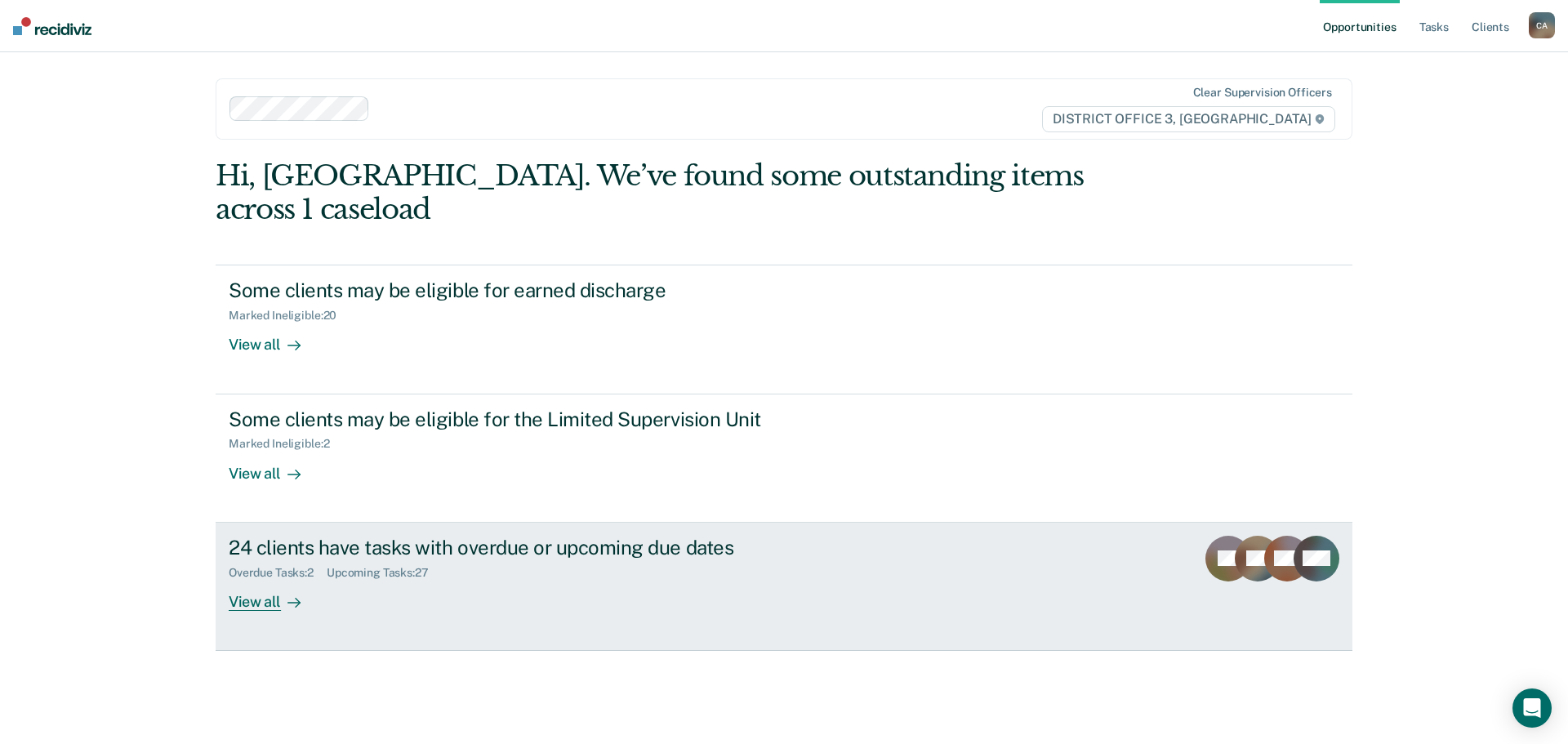
click at [263, 580] on div "View all" at bounding box center [274, 595] width 91 height 32
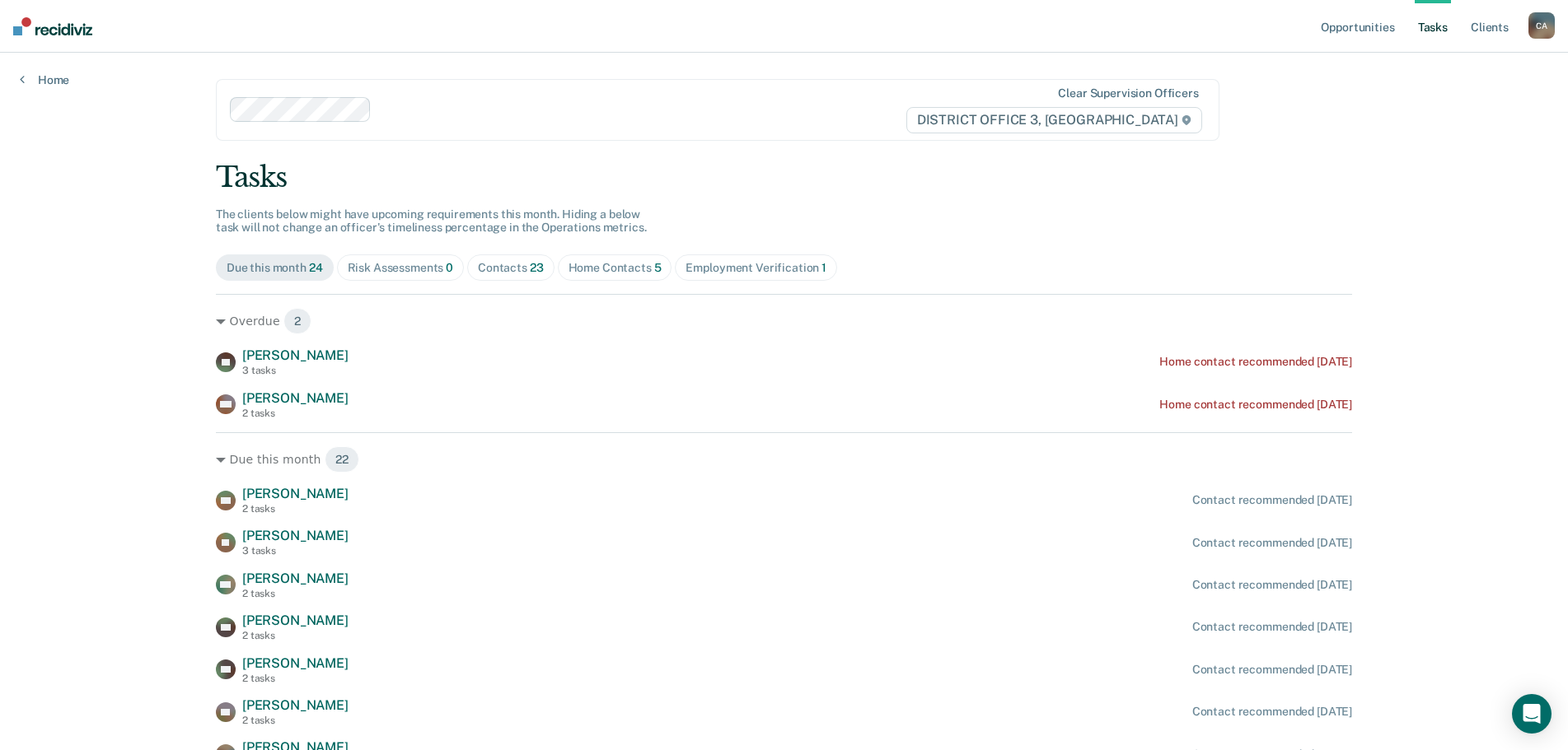
click at [1423, 28] on link "Tasks" at bounding box center [1432, 26] width 36 height 53
click at [1502, 19] on link "Client s" at bounding box center [1489, 26] width 44 height 53
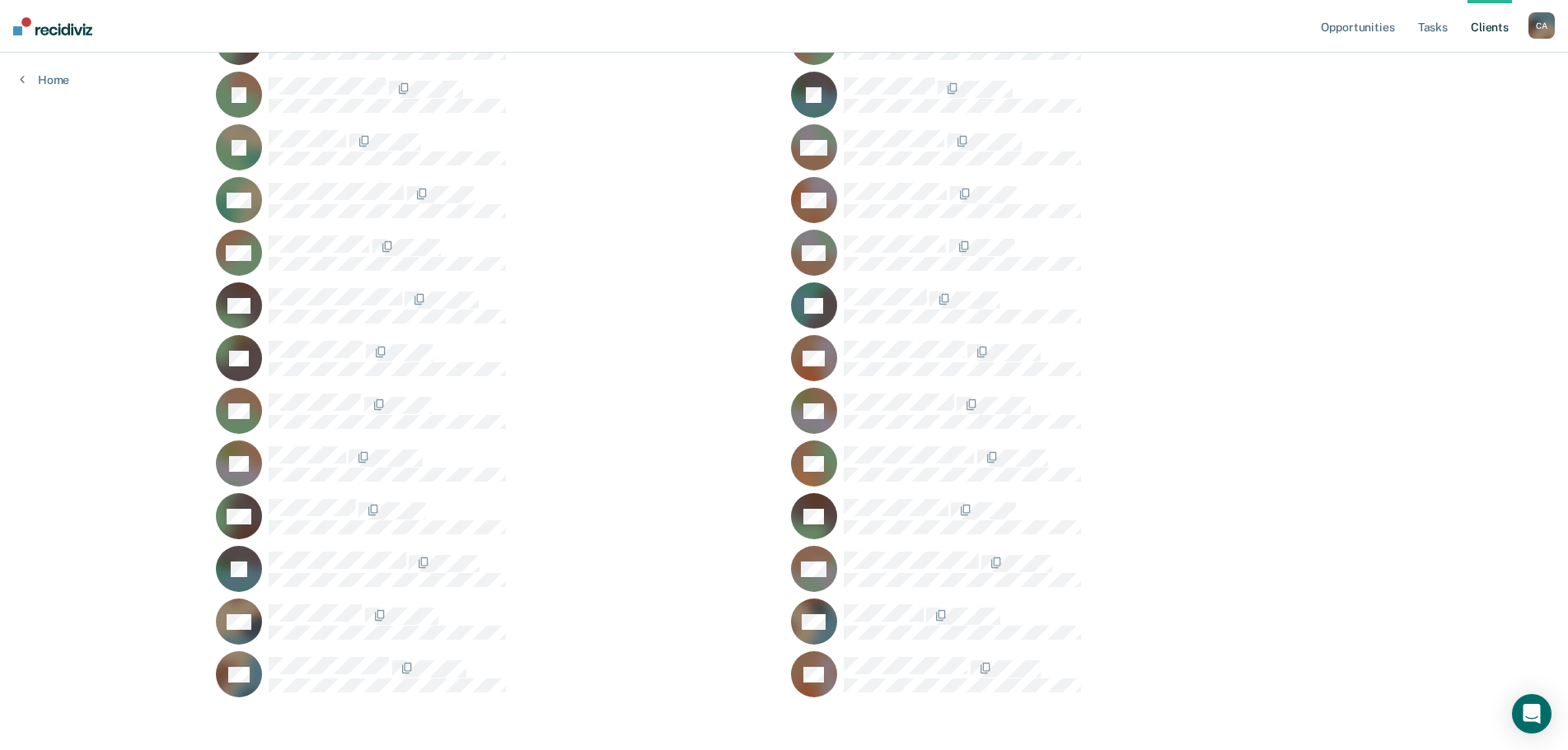
scroll to position [630, 0]
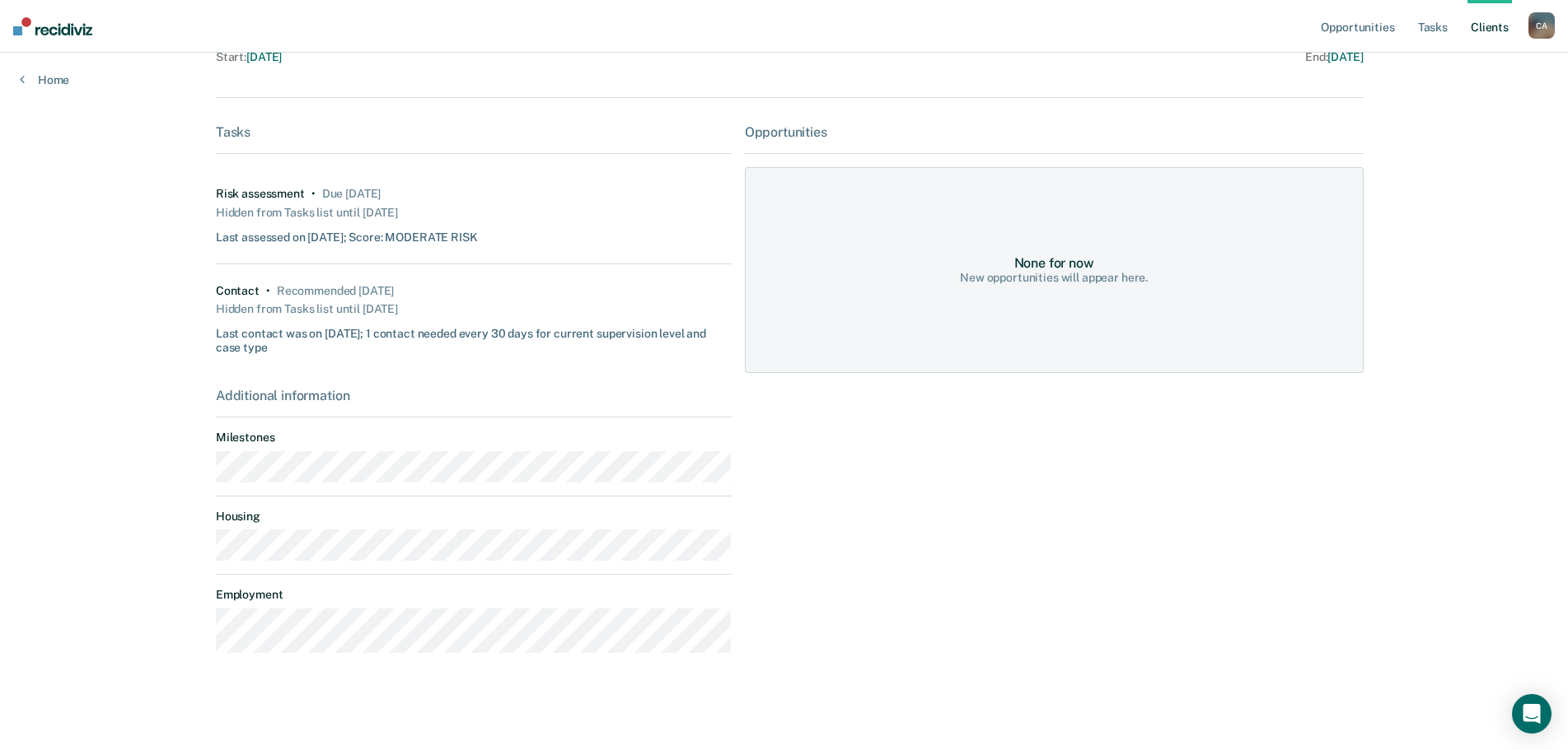
scroll to position [271, 0]
click at [358, 304] on div "Hidden from Tasks list until [DATE]" at bounding box center [307, 308] width 182 height 24
click at [363, 282] on div "Recommended [DATE]" at bounding box center [334, 289] width 117 height 14
click at [381, 193] on div "Due [DATE]" at bounding box center [351, 192] width 59 height 14
click at [436, 236] on div "Last assessed on [DATE]; Score: MODERATE RISK" at bounding box center [346, 232] width 262 height 21
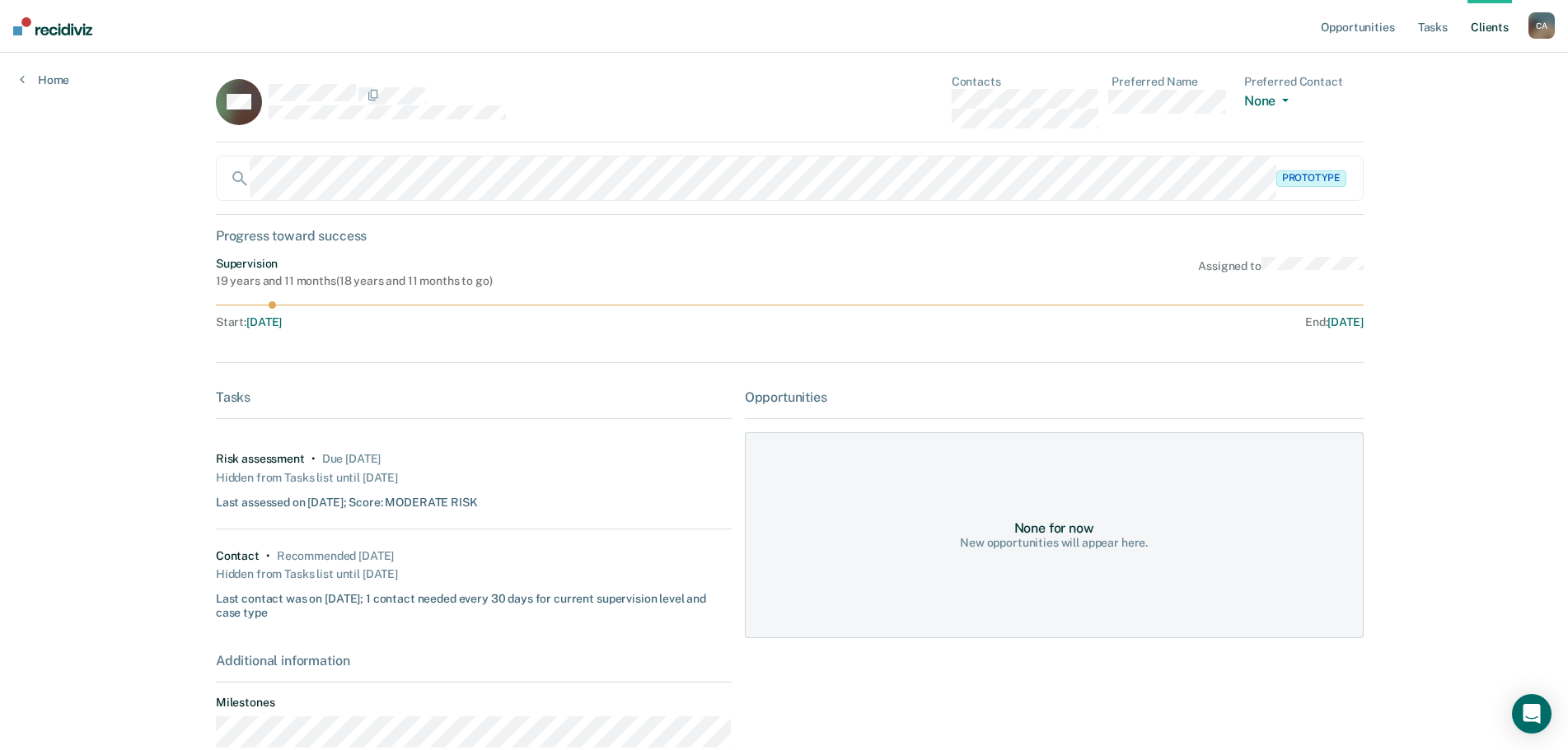
scroll to position [0, 0]
click at [1262, 99] on button "None" at bounding box center [1270, 106] width 51 height 19
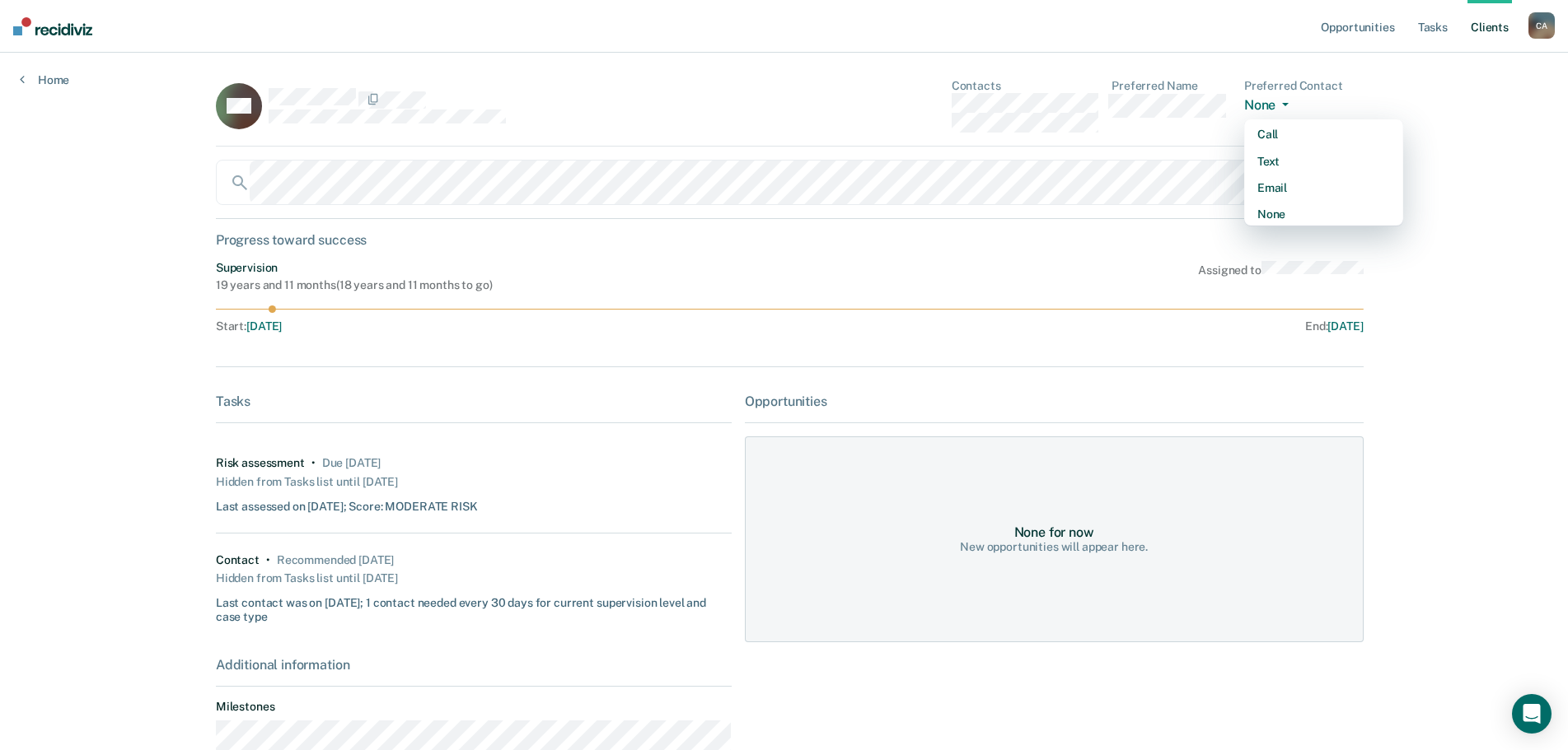
click at [1467, 72] on div "Opportunities Tasks Client s [PERSON_NAME] C A Profile How it works Log Out Hom…" at bounding box center [784, 511] width 1568 height 1022
drag, startPoint x: 229, startPoint y: 95, endPoint x: 38, endPoint y: 75, distance: 192.0
click at [38, 75] on link "Home" at bounding box center [44, 79] width 49 height 15
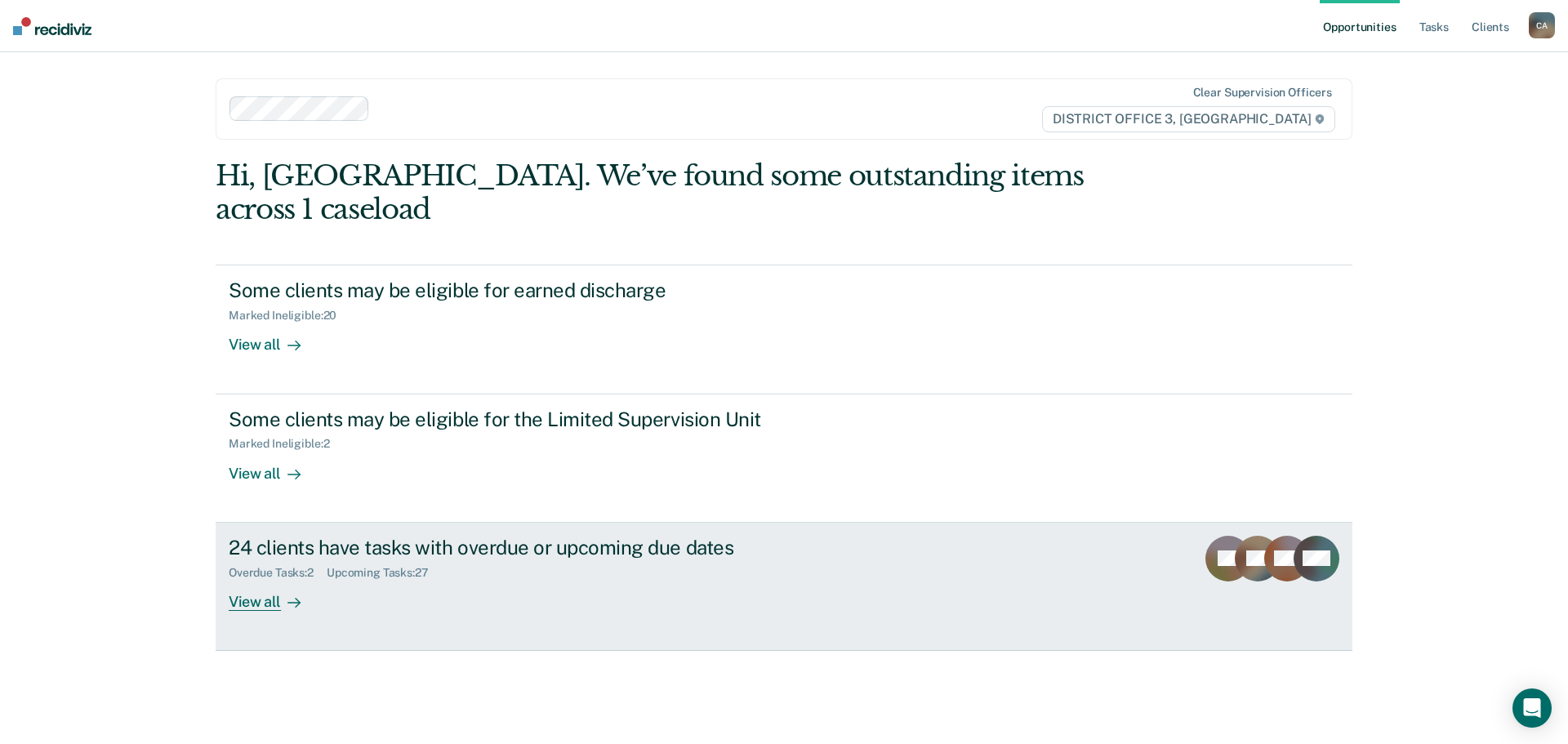
click at [290, 596] on icon at bounding box center [294, 602] width 13 height 13
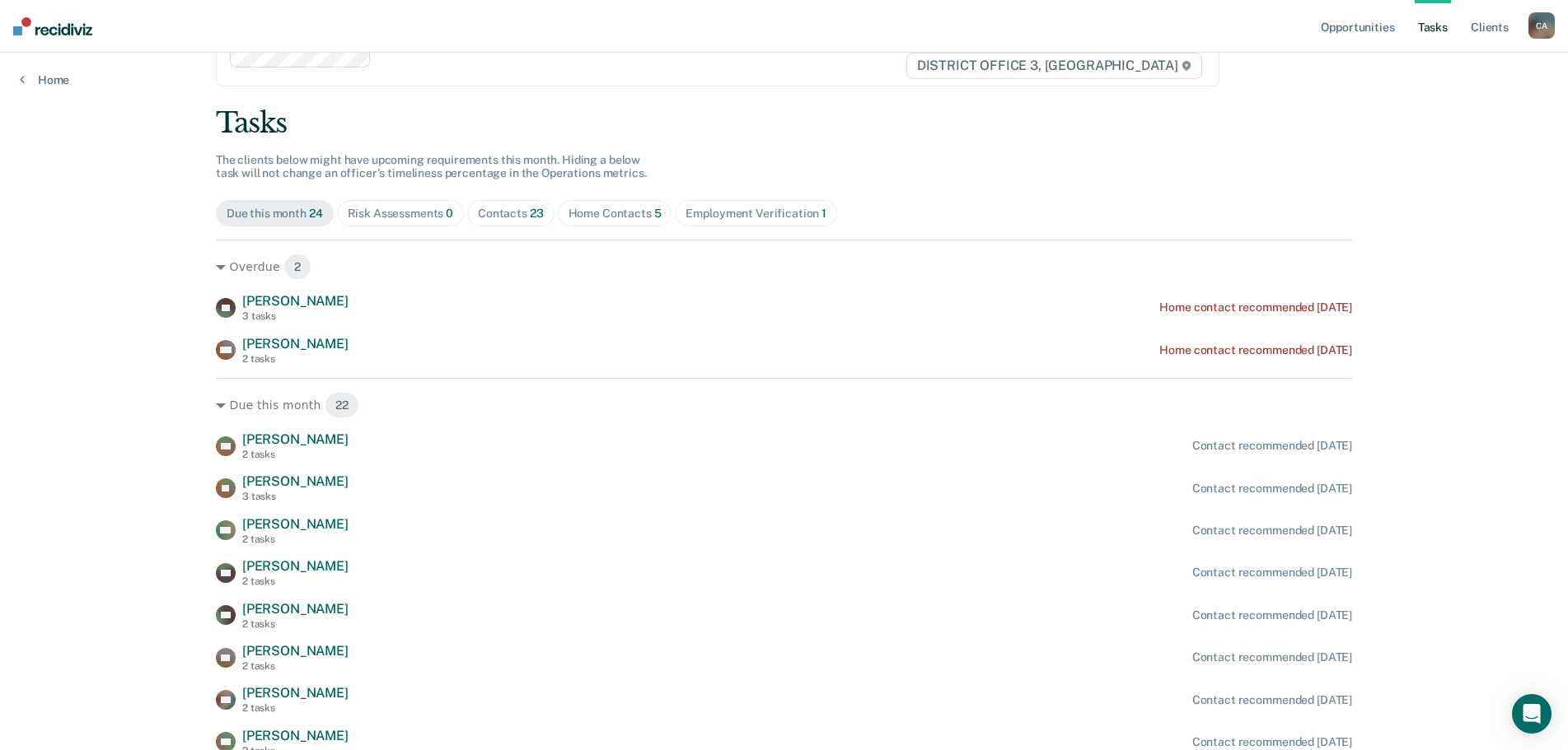
scroll to position [165, 0]
